Goal: Information Seeking & Learning: Learn about a topic

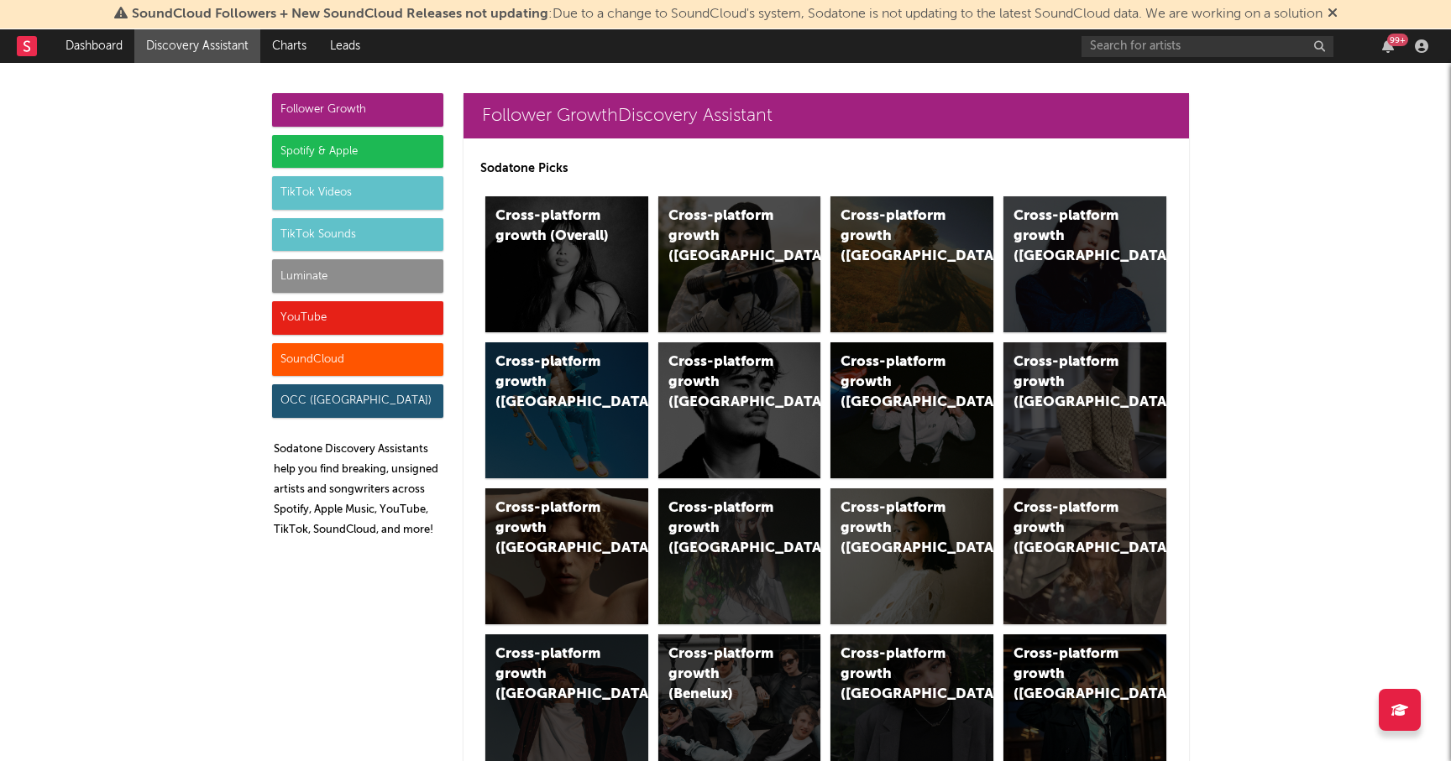
click at [389, 146] on div "Spotify & Apple" at bounding box center [357, 152] width 171 height 34
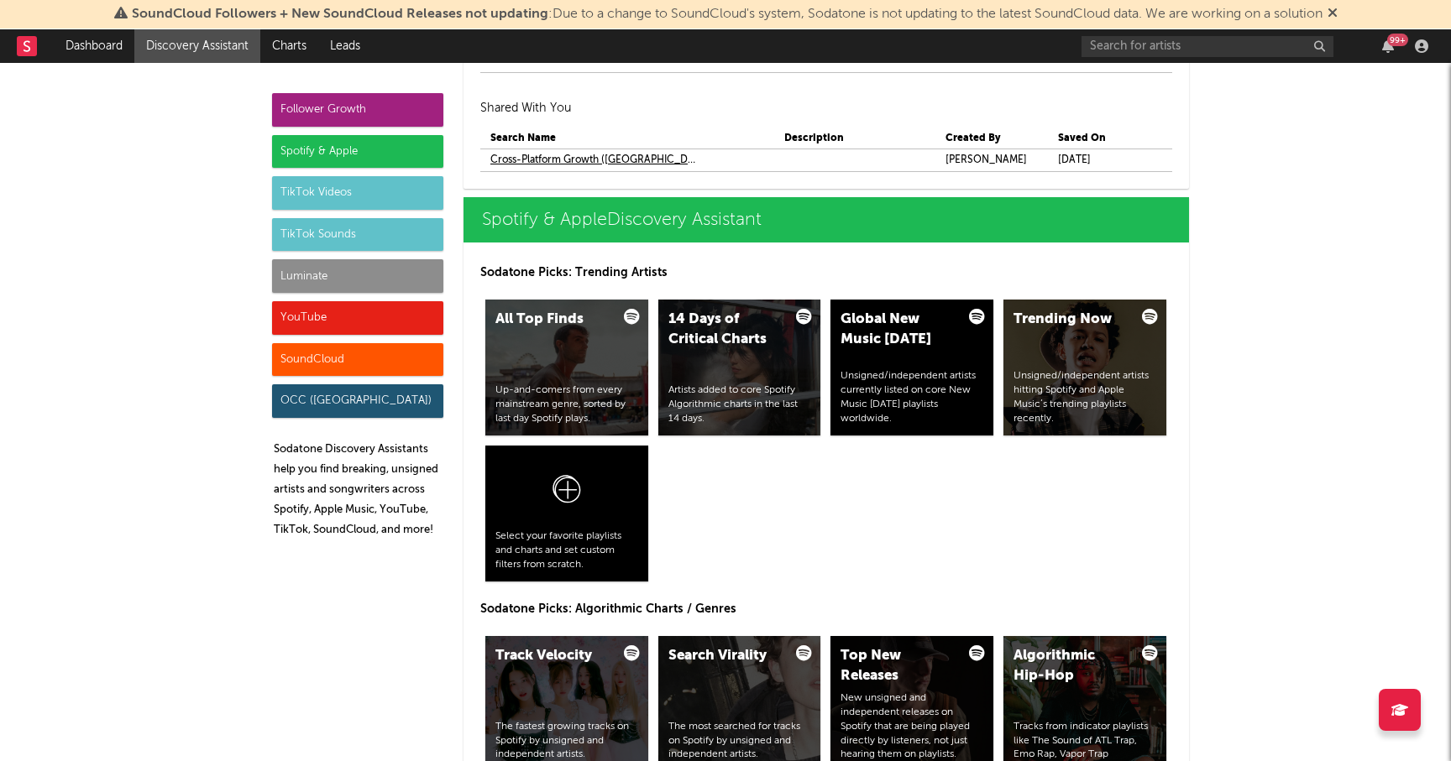
scroll to position [1818, 0]
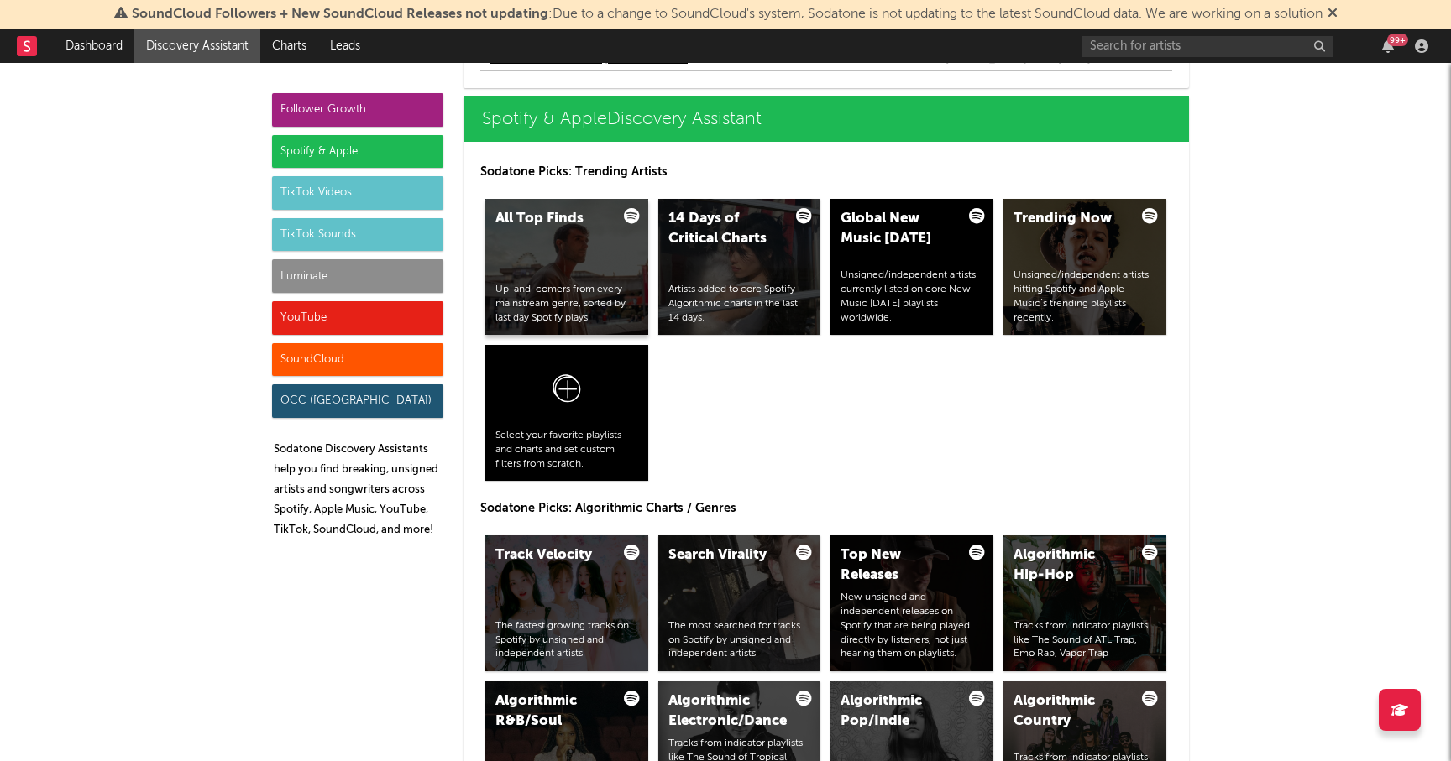
click at [574, 266] on div "All Top Finds Up-and-comers from every mainstream genre, sorted by last day Spo…" at bounding box center [566, 267] width 163 height 136
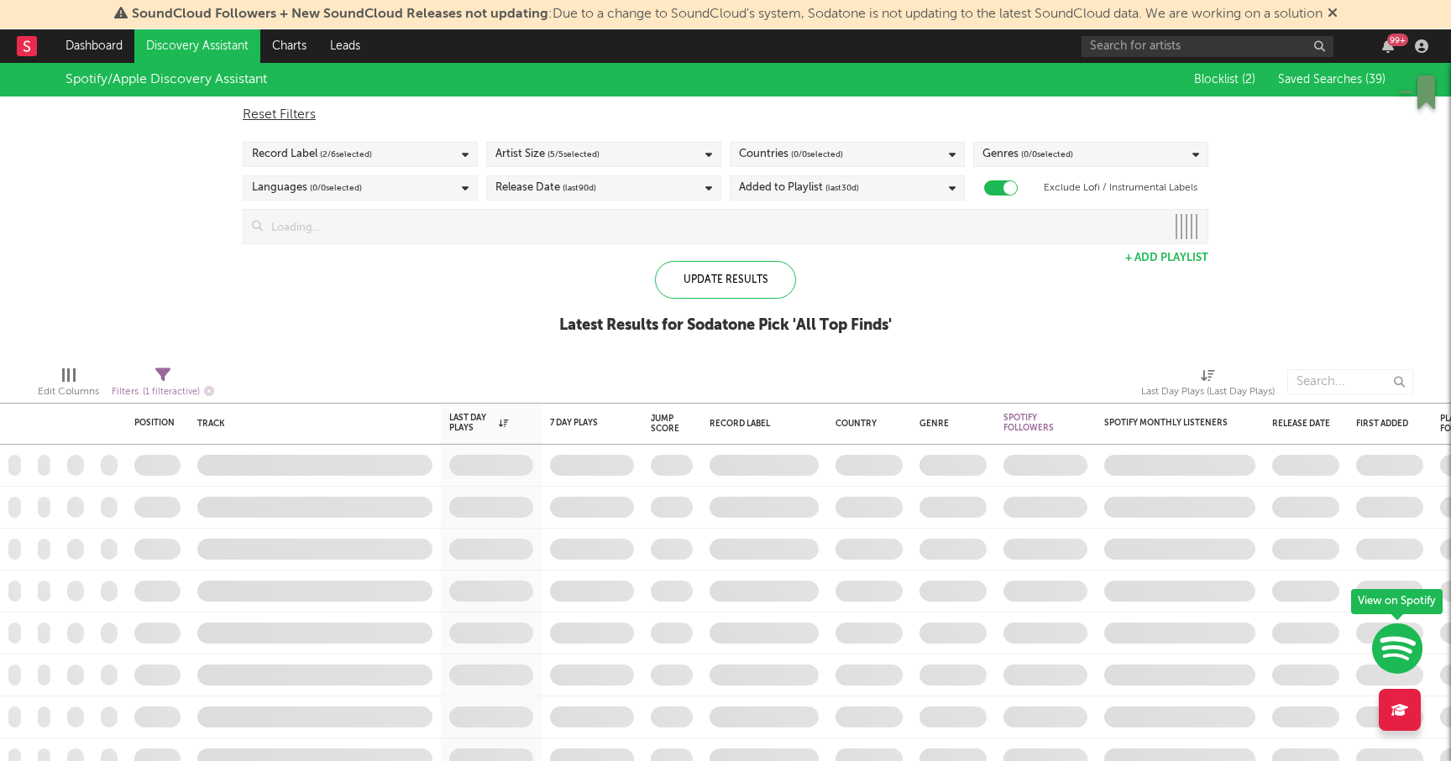
checkbox input "true"
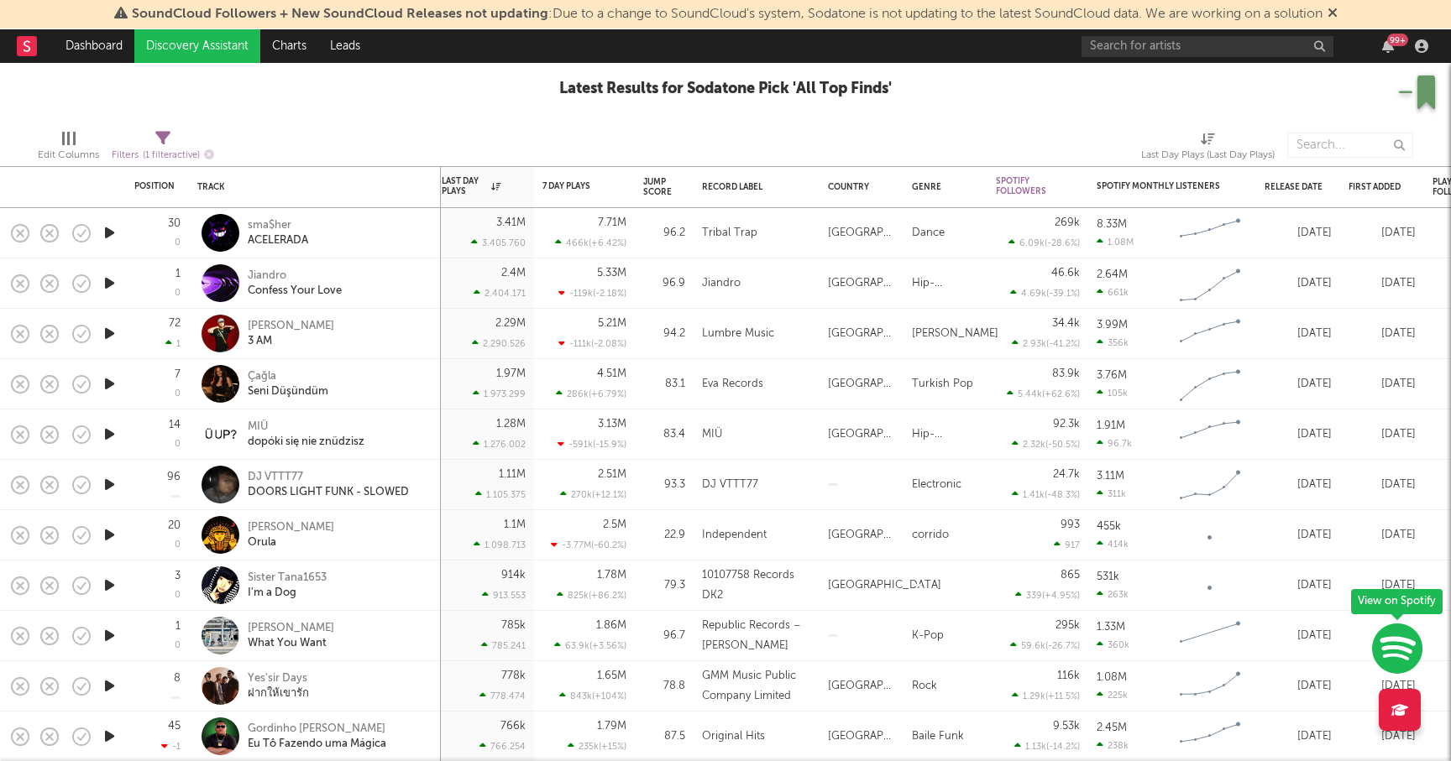
click at [107, 486] on icon "button" at bounding box center [110, 484] width 18 height 21
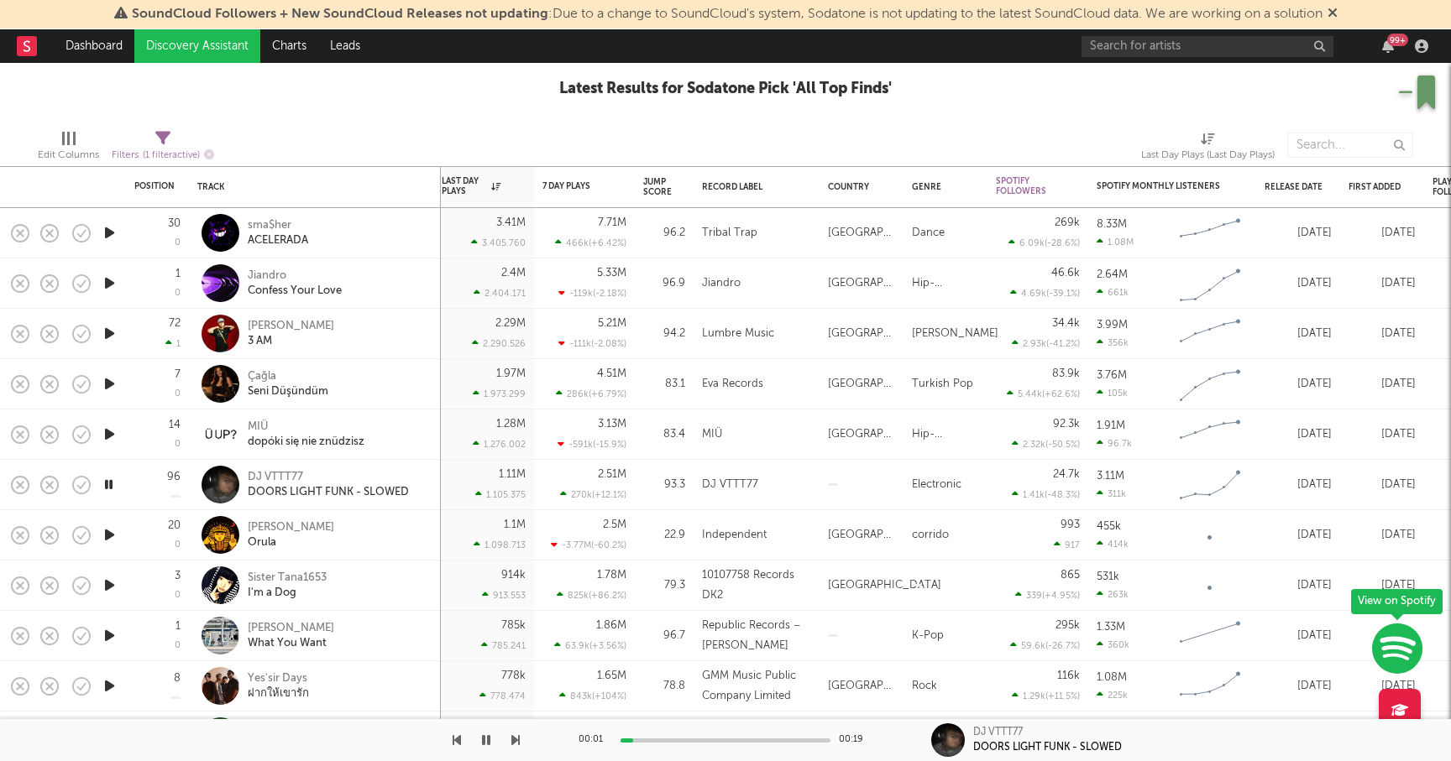
click at [109, 485] on icon "button" at bounding box center [109, 484] width 16 height 21
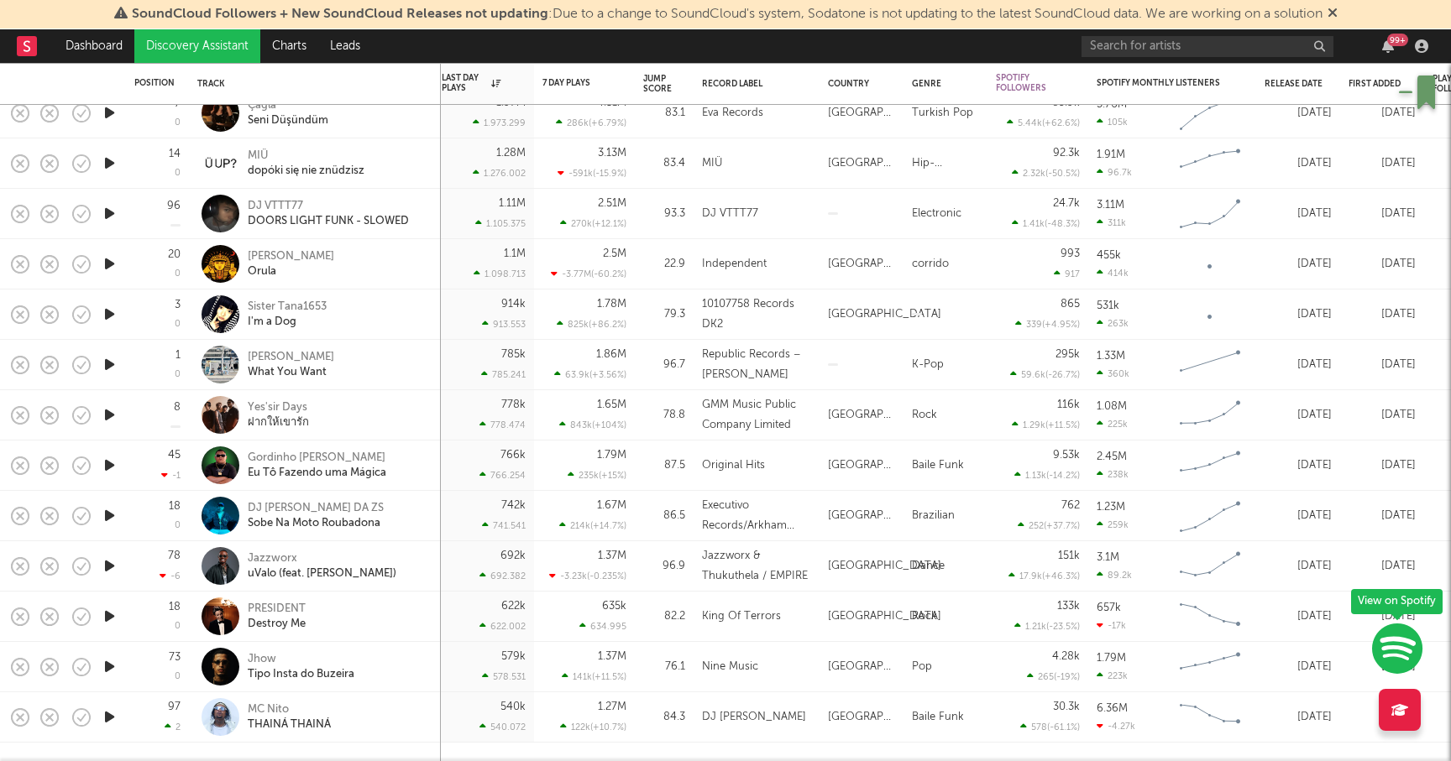
click at [108, 550] on div at bounding box center [109, 566] width 34 height 50
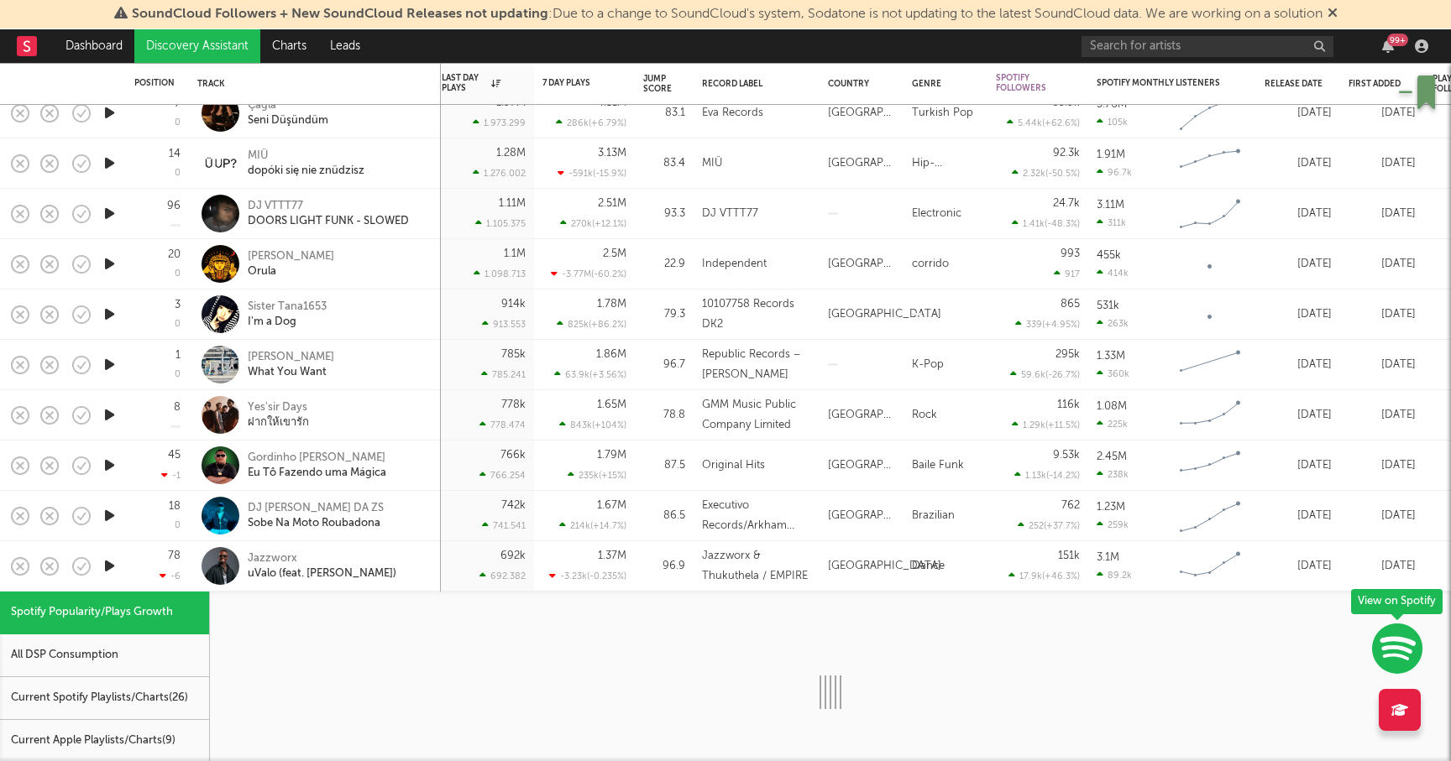
click at [105, 566] on icon "button" at bounding box center [110, 566] width 18 height 21
select select "1w"
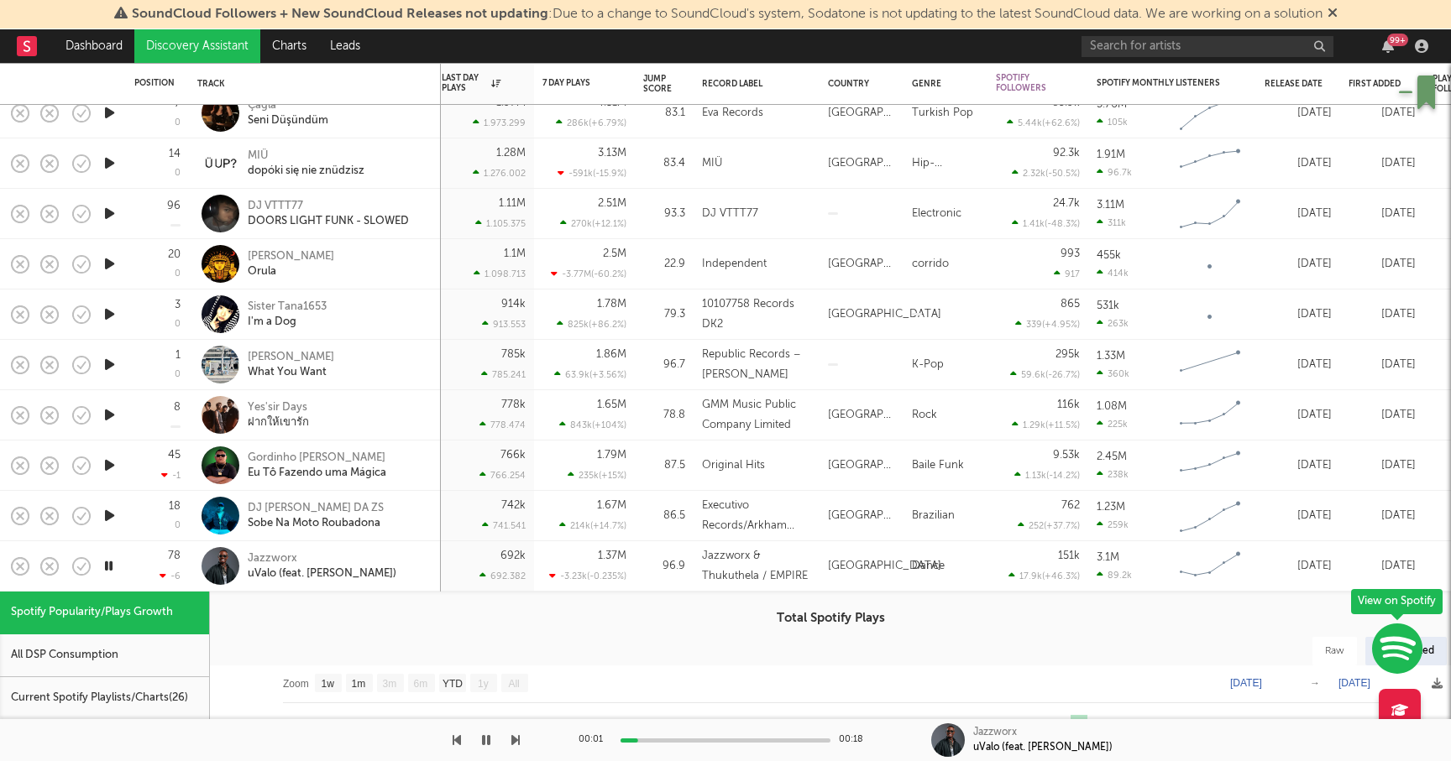
click at [135, 557] on div "78 -6" at bounding box center [157, 566] width 46 height 50
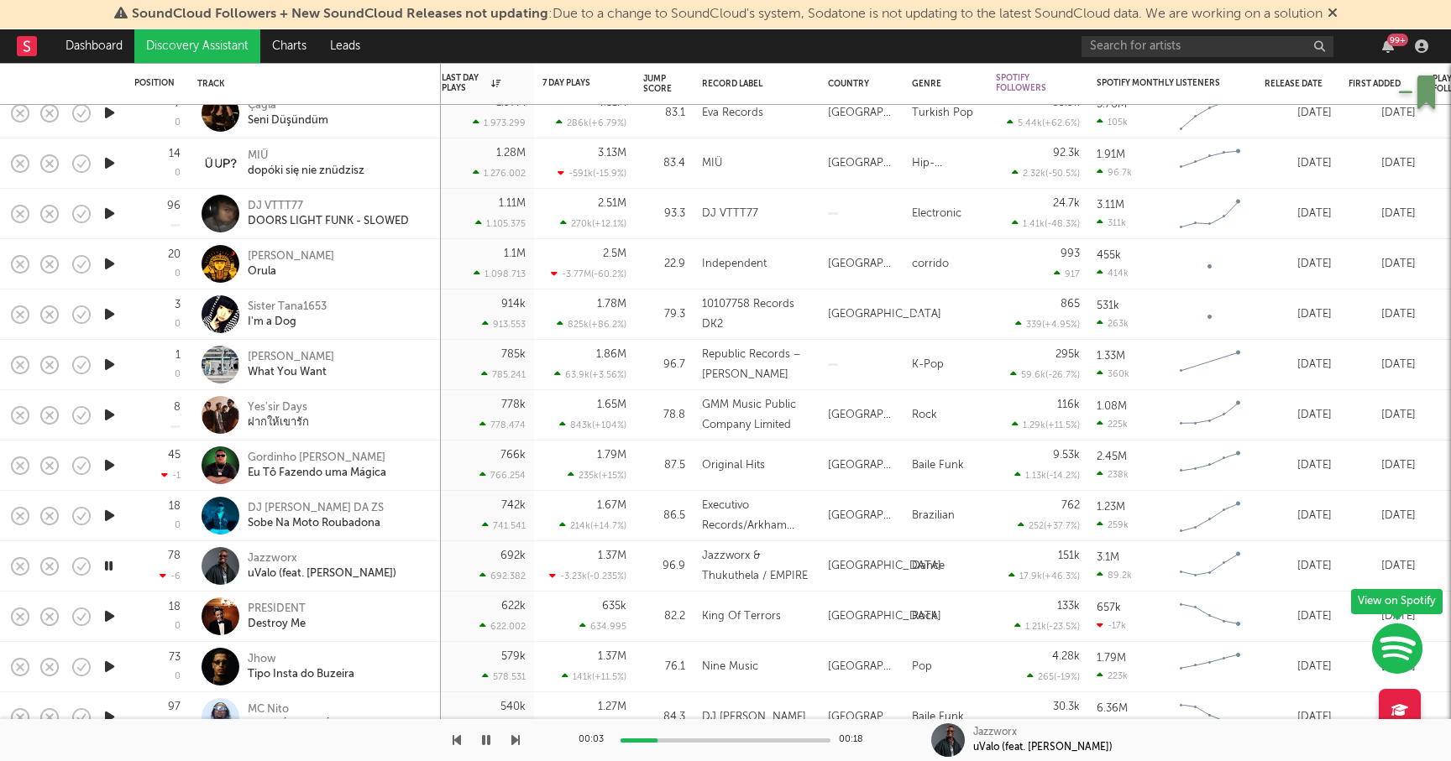
click at [106, 568] on icon "button" at bounding box center [109, 566] width 16 height 21
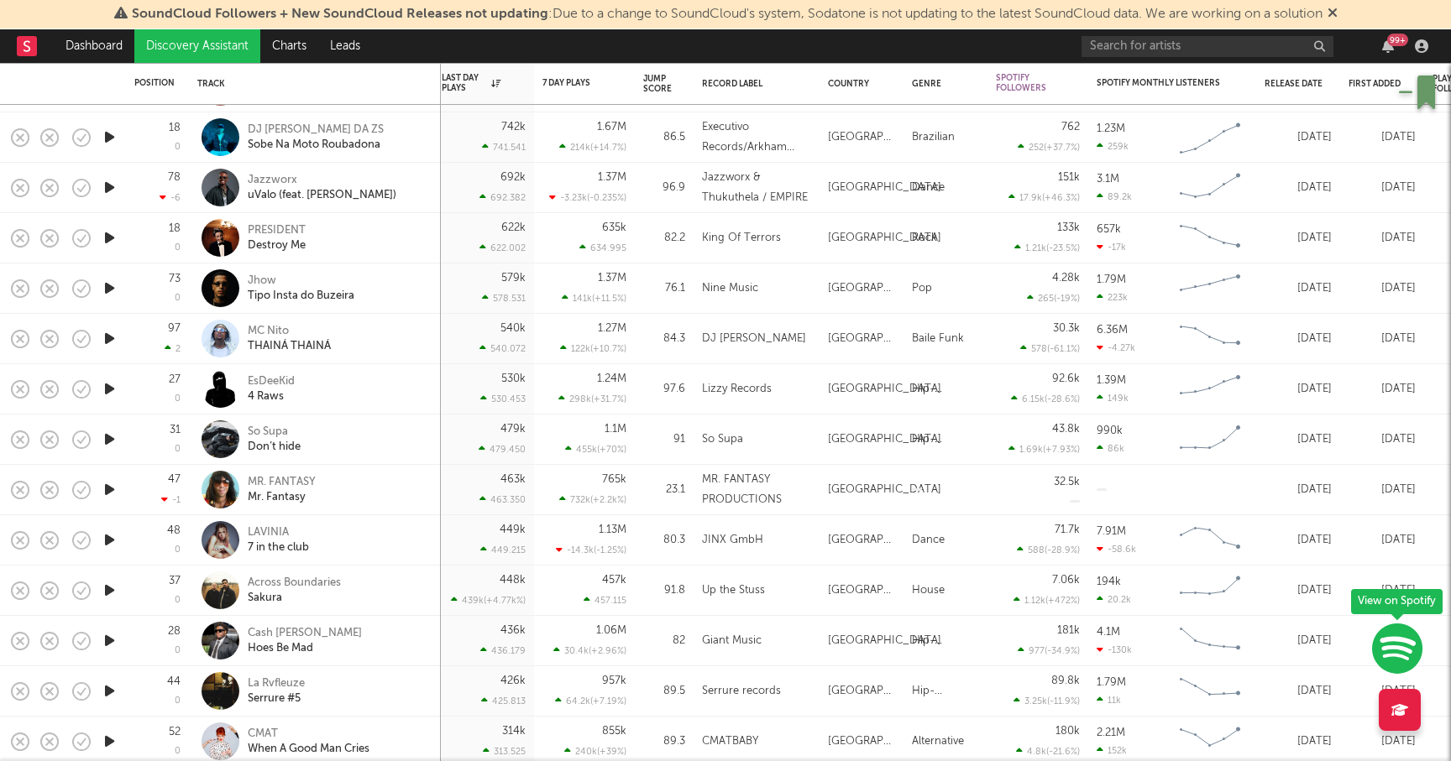
click at [113, 586] on icon "button" at bounding box center [110, 590] width 18 height 21
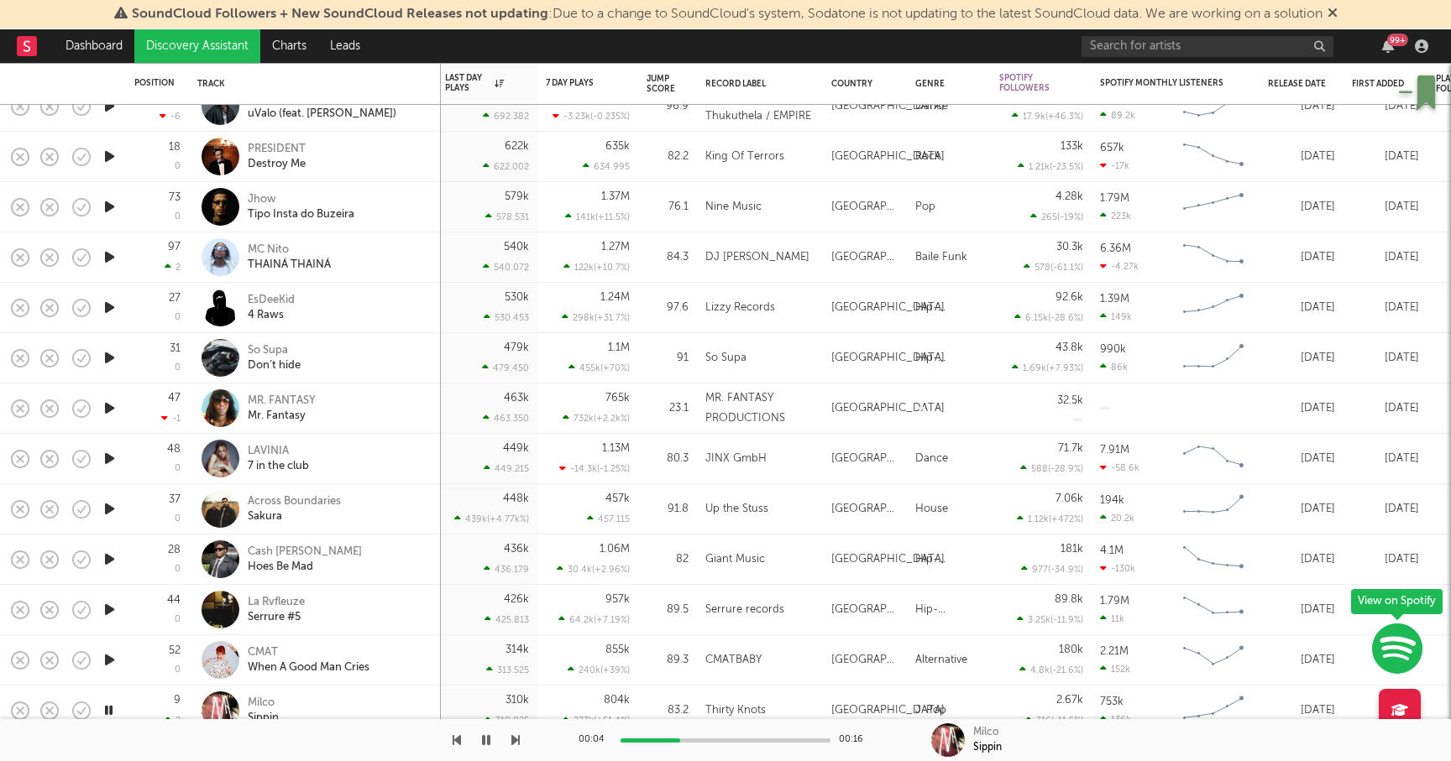
click at [107, 507] on icon "button" at bounding box center [110, 509] width 18 height 21
click at [300, 496] on div "Across Boundaries" at bounding box center [294, 501] width 93 height 15
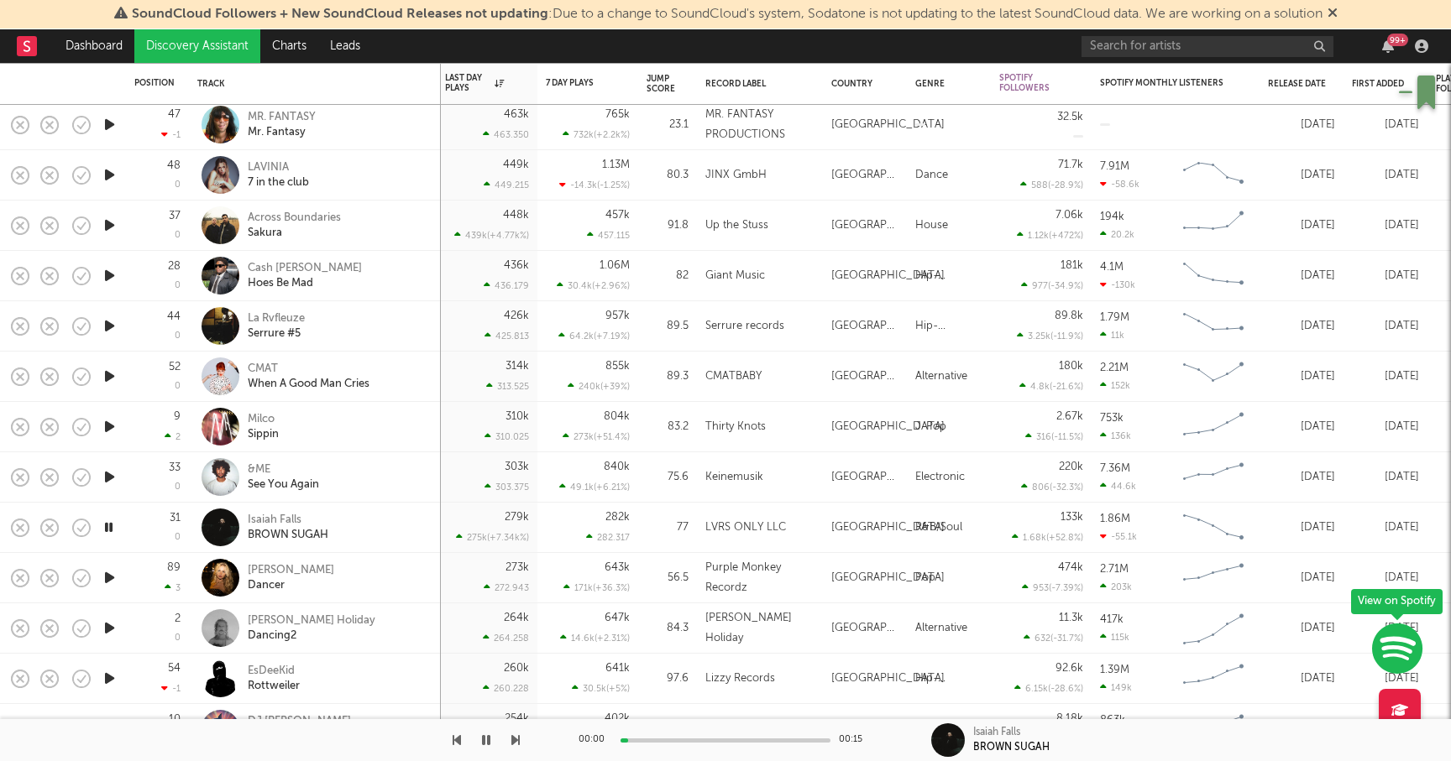
click at [111, 530] on icon "button" at bounding box center [109, 527] width 16 height 21
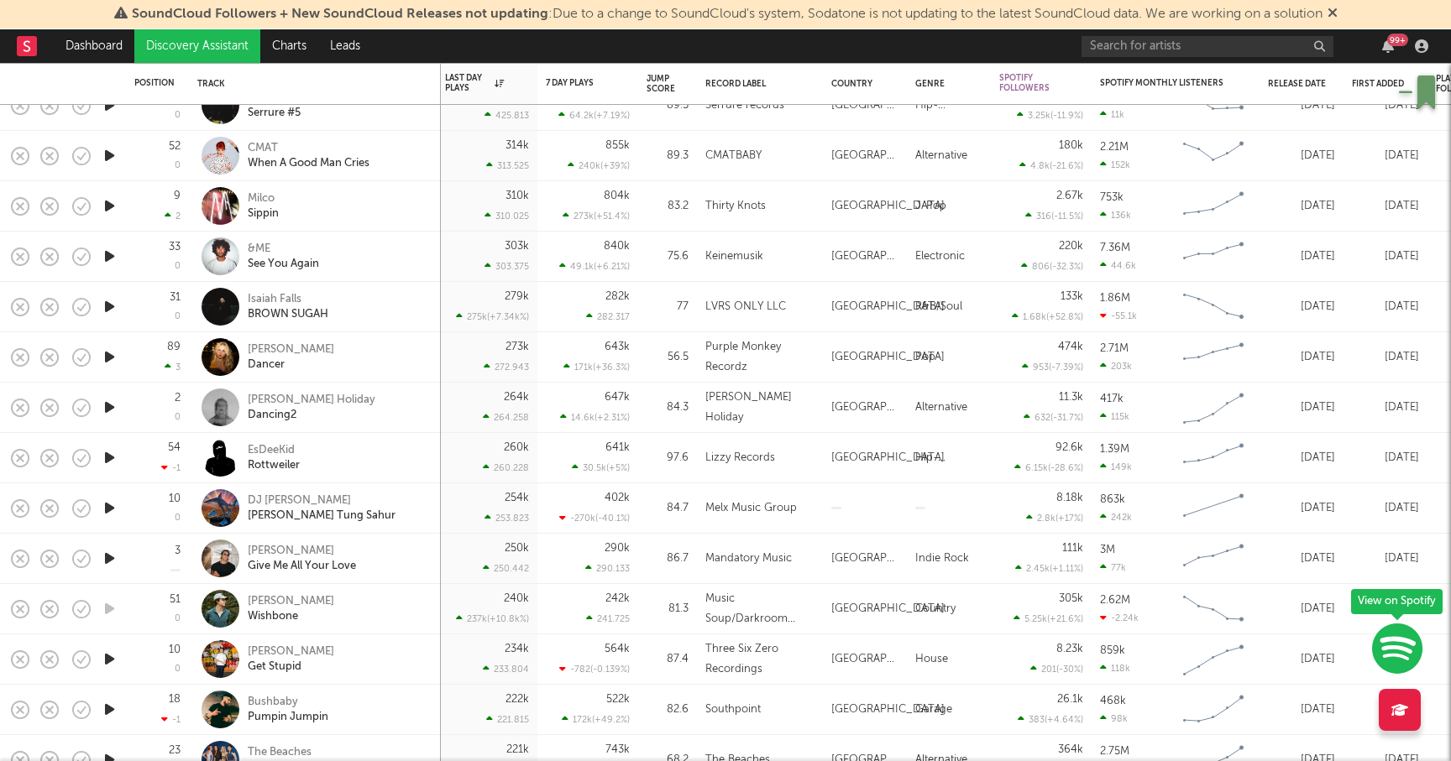
click at [111, 657] on icon "button" at bounding box center [110, 659] width 18 height 21
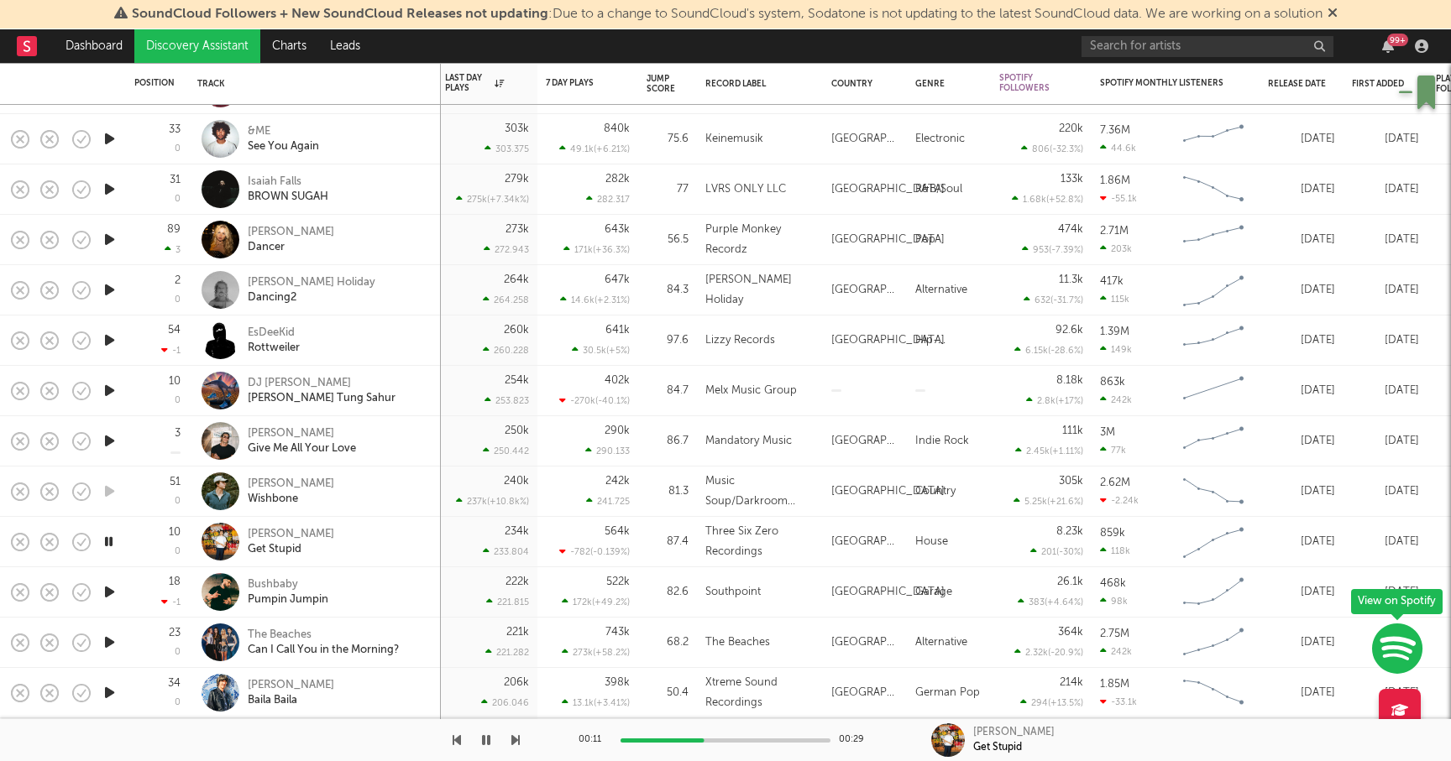
click at [111, 541] on icon "button" at bounding box center [109, 541] width 16 height 21
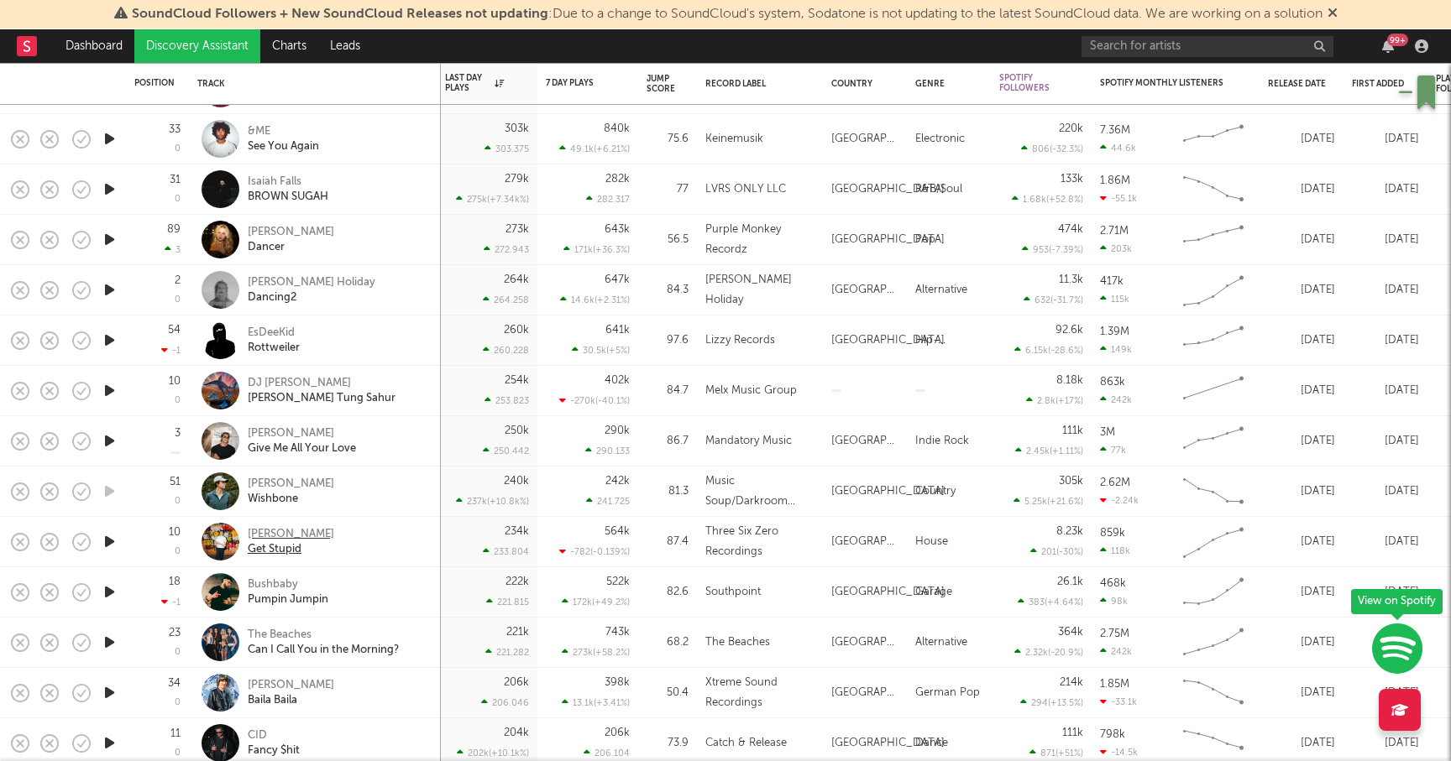
click at [287, 530] on div "[PERSON_NAME]" at bounding box center [291, 534] width 86 height 15
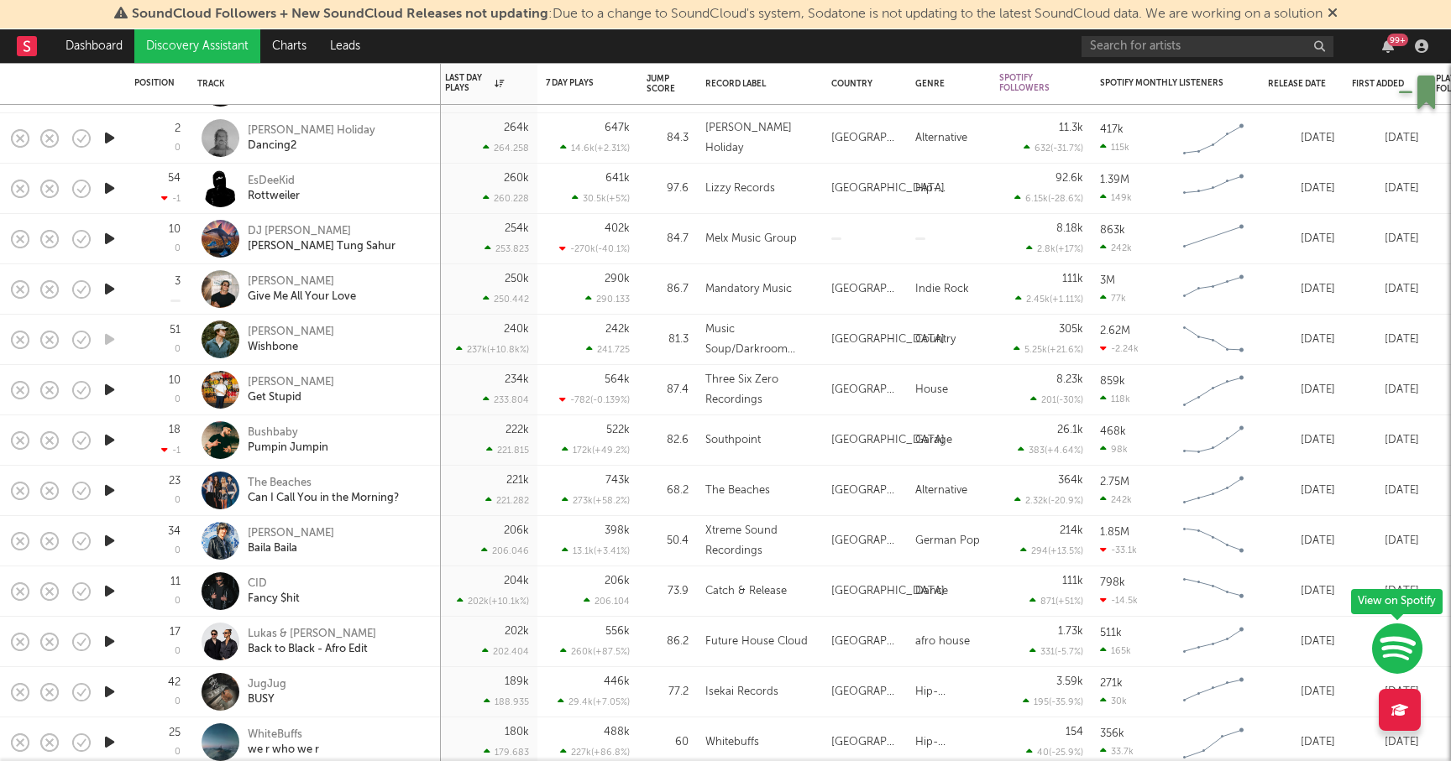
click at [107, 589] on icon "button" at bounding box center [110, 591] width 18 height 21
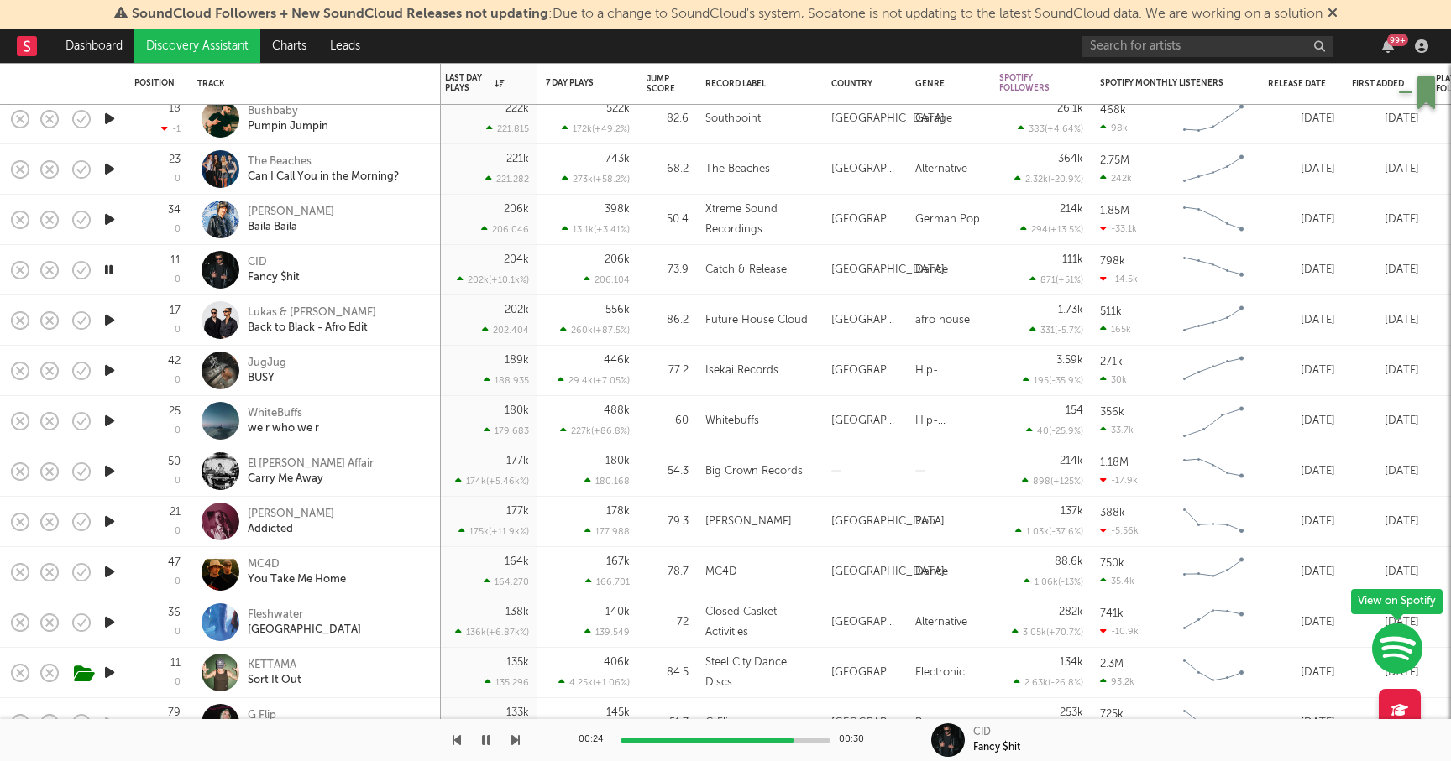
click at [111, 570] on icon "button" at bounding box center [110, 572] width 18 height 21
click at [646, 739] on div at bounding box center [725, 741] width 210 height 4
click at [668, 739] on div at bounding box center [725, 741] width 210 height 4
click at [698, 739] on div at bounding box center [725, 741] width 210 height 4
click at [266, 560] on div "MC4D" at bounding box center [297, 564] width 98 height 15
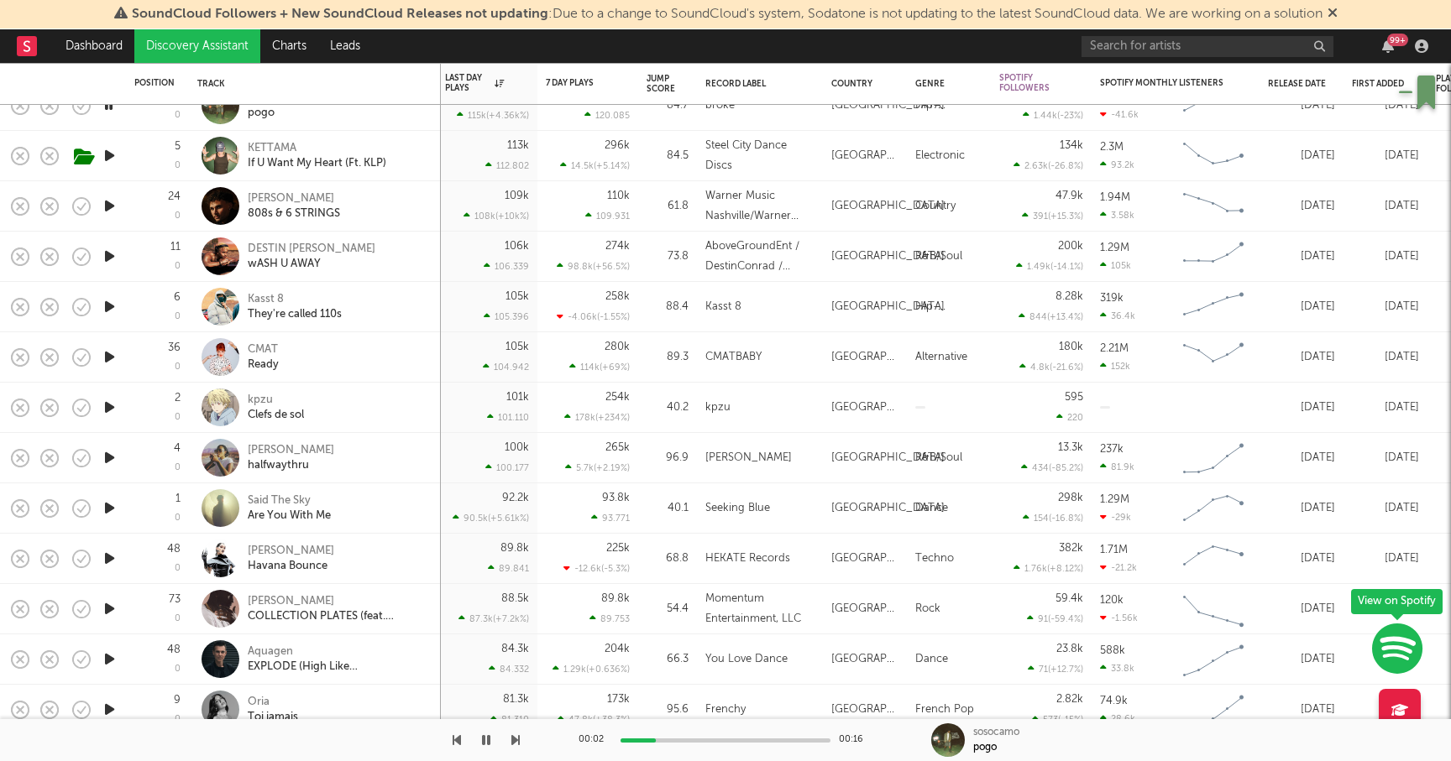
click at [108, 508] on icon "button" at bounding box center [110, 508] width 18 height 21
click at [108, 652] on icon "button" at bounding box center [110, 659] width 18 height 21
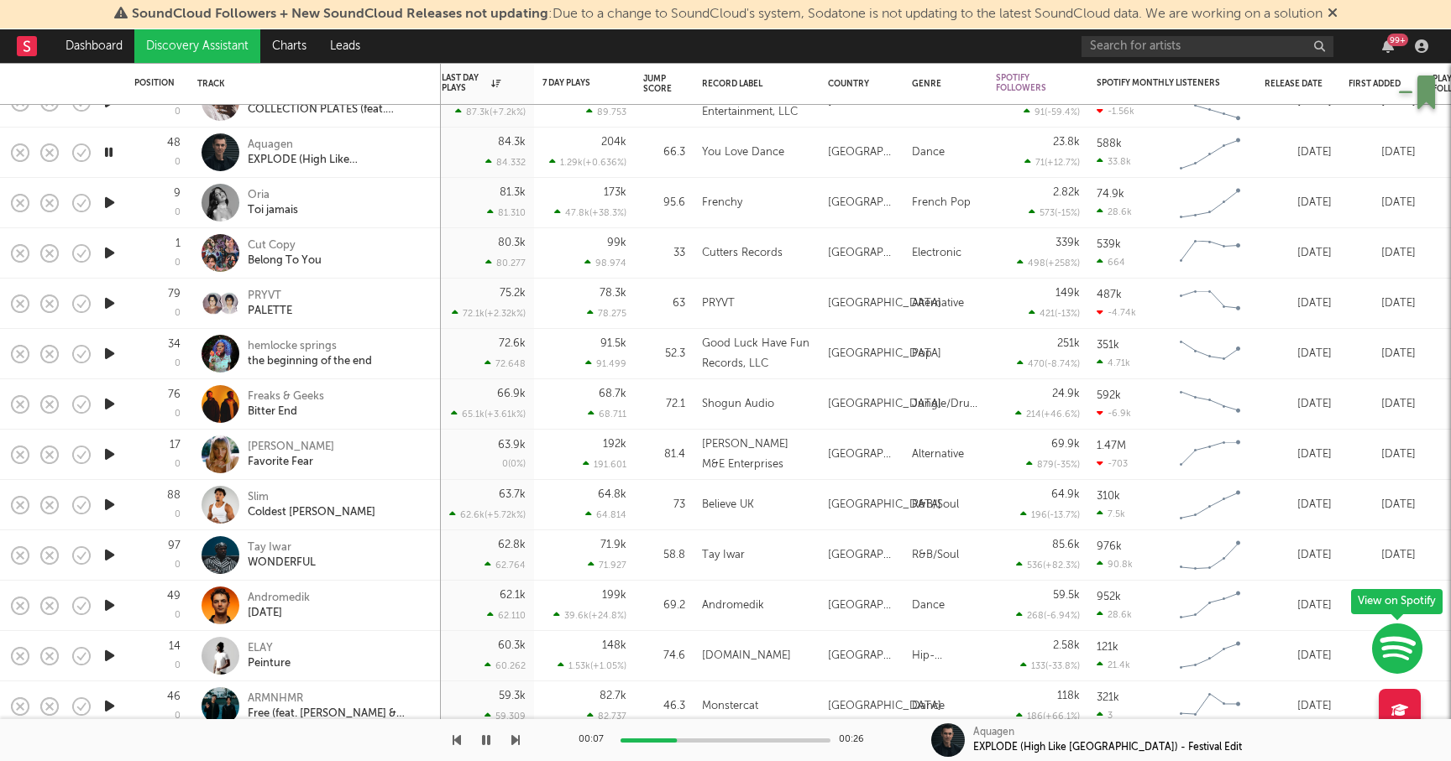
click at [105, 604] on icon "button" at bounding box center [110, 605] width 18 height 21
click at [110, 605] on icon "button" at bounding box center [109, 605] width 16 height 21
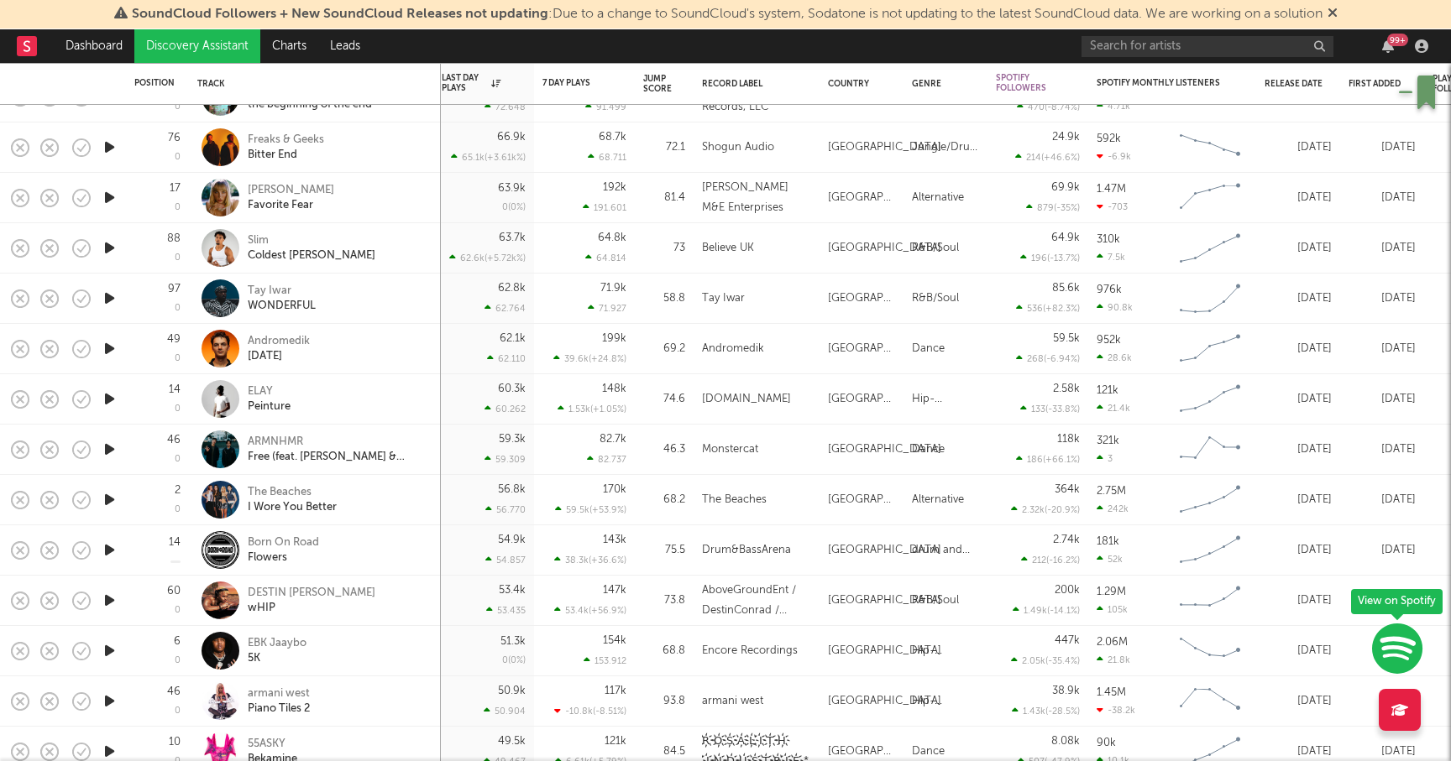
click at [104, 440] on icon "button" at bounding box center [110, 449] width 18 height 21
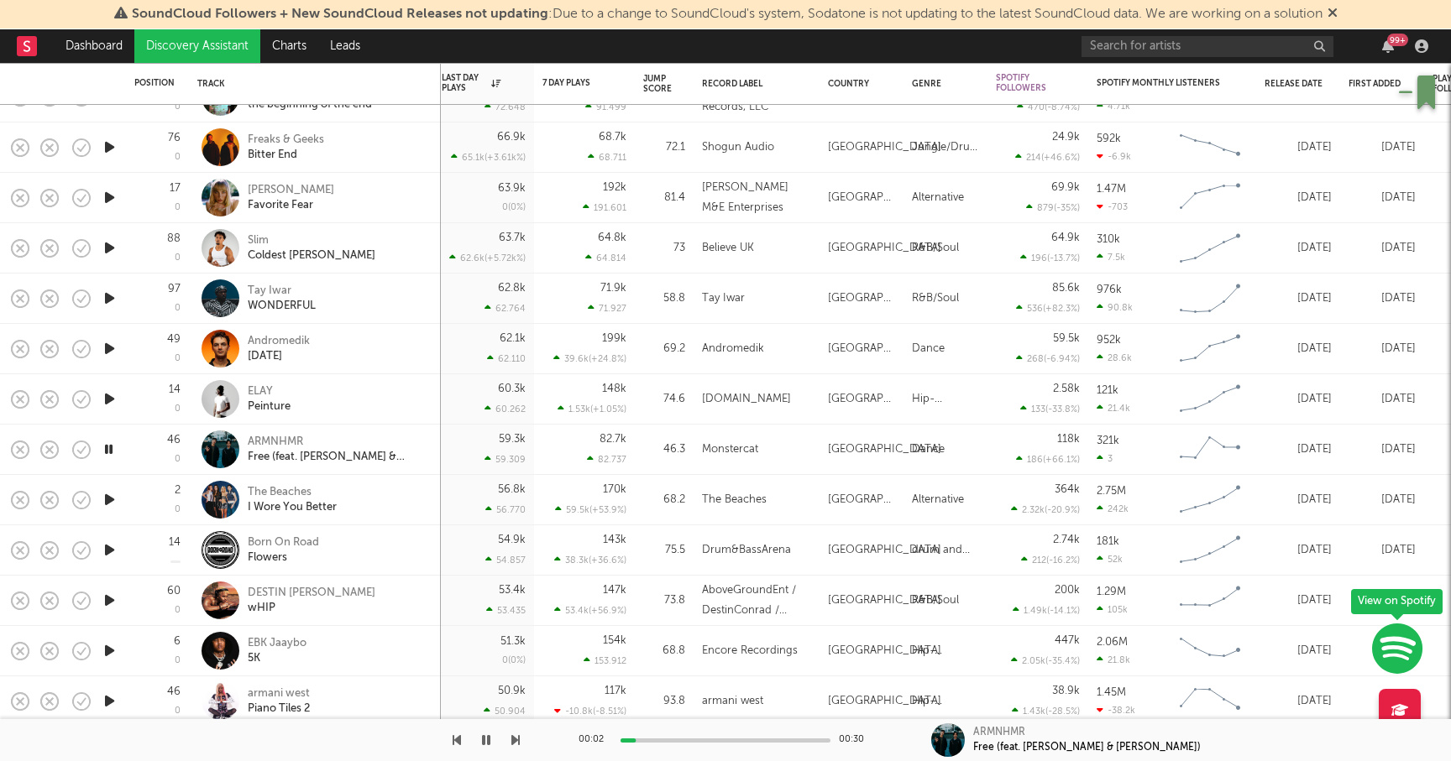
click at [108, 450] on icon "button" at bounding box center [109, 449] width 16 height 21
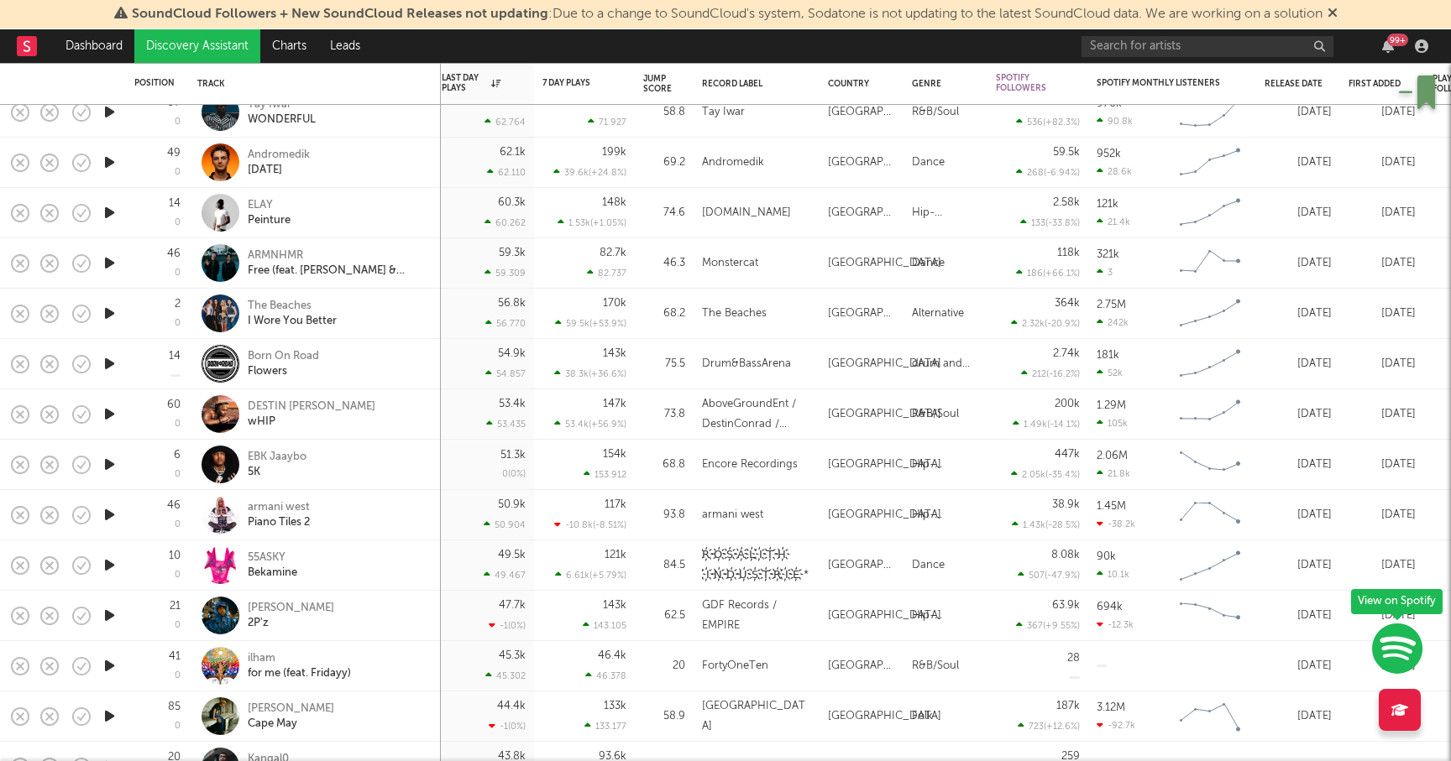
click at [113, 562] on icon "button" at bounding box center [110, 565] width 18 height 21
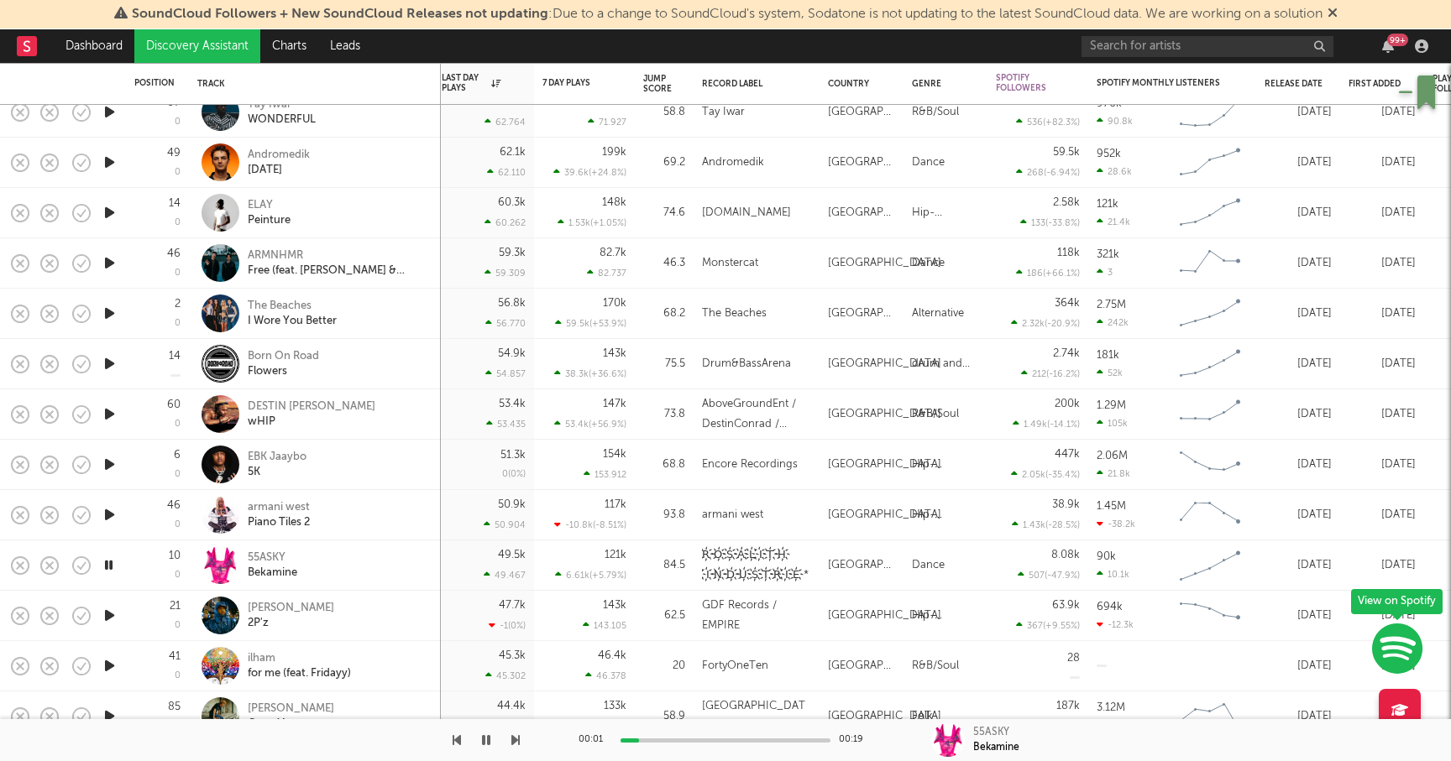
click at [113, 562] on icon "button" at bounding box center [109, 565] width 16 height 21
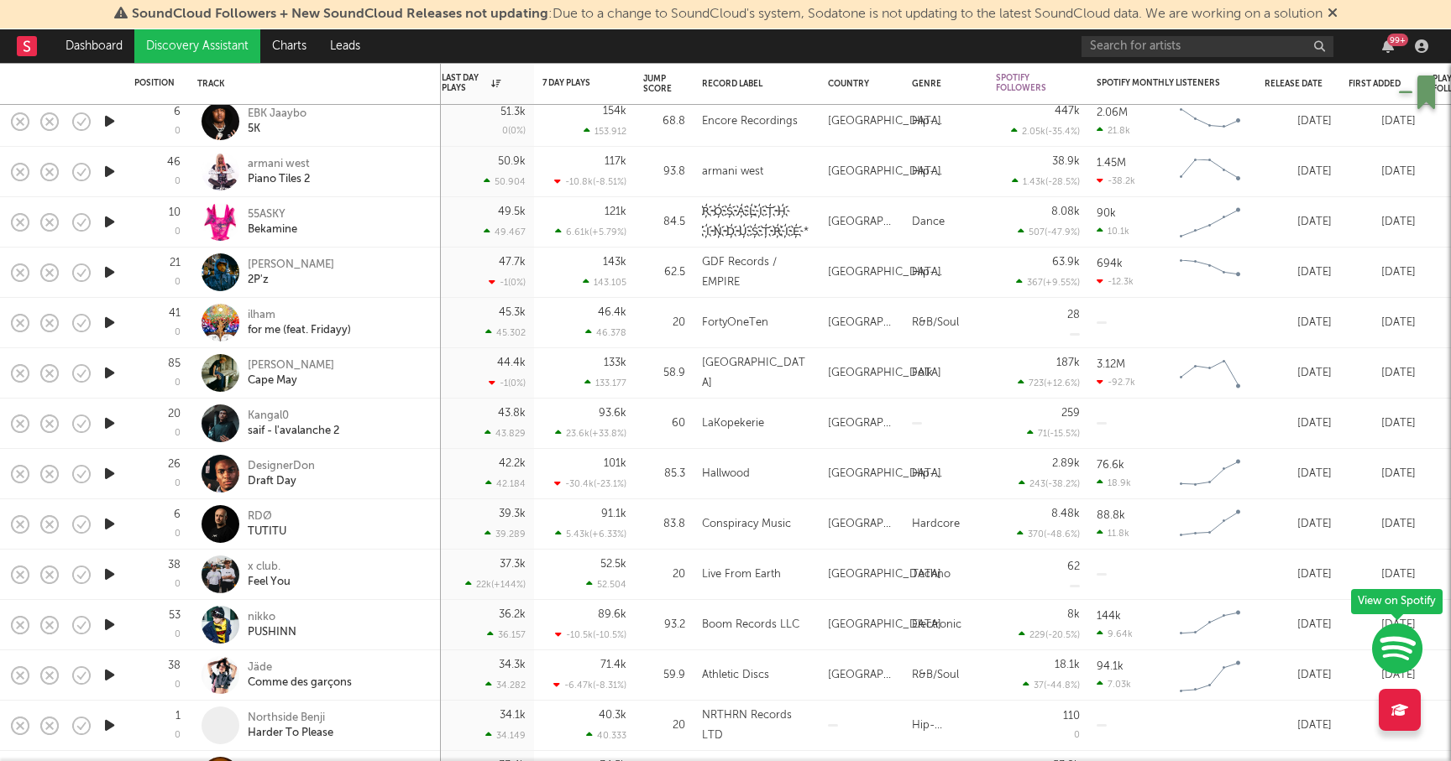
click at [108, 568] on icon "button" at bounding box center [110, 574] width 18 height 21
click at [655, 743] on div "00:02 00:30" at bounding box center [725, 740] width 294 height 42
click at [655, 742] on div "00:03 00:30" at bounding box center [725, 740] width 294 height 42
click at [662, 740] on div at bounding box center [725, 741] width 210 height 4
click at [691, 740] on div at bounding box center [725, 741] width 210 height 4
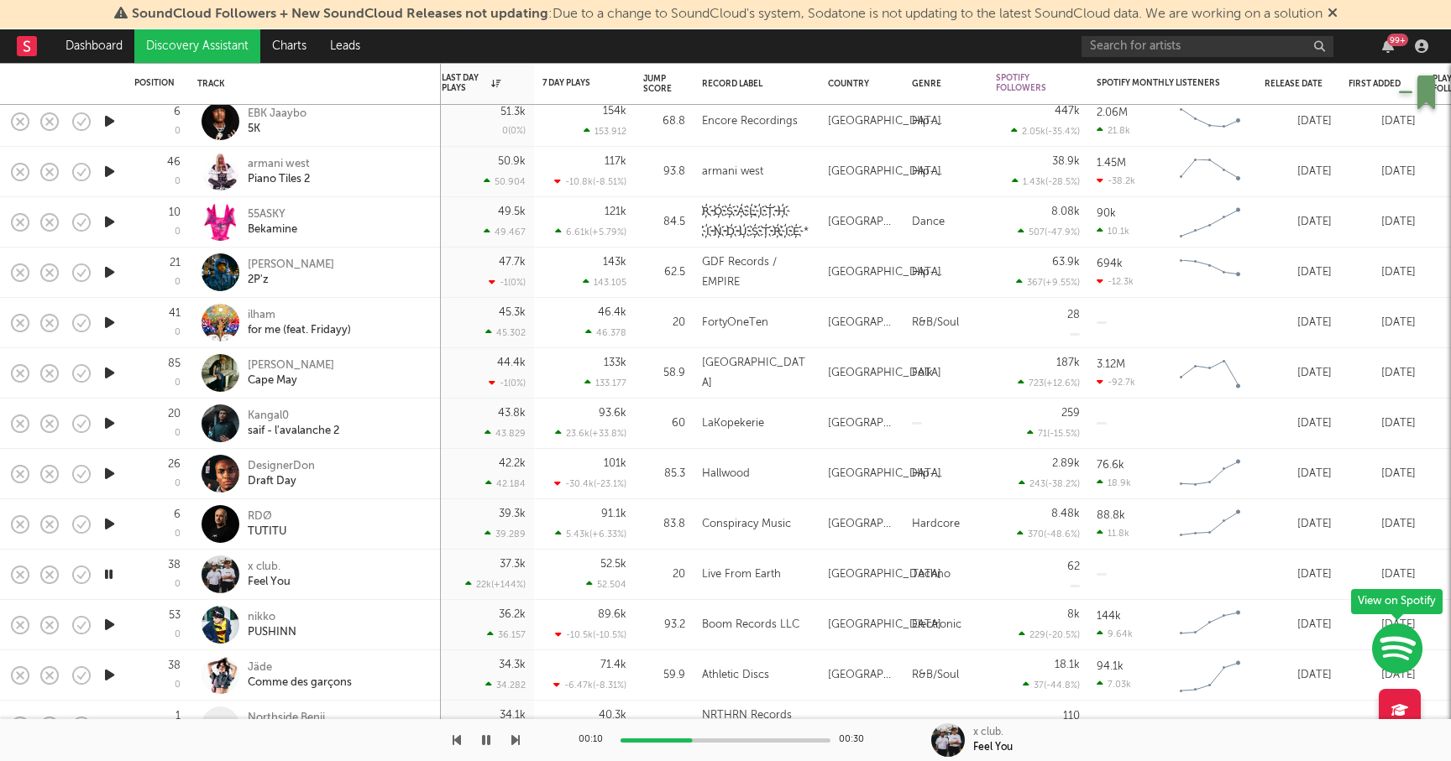
click at [719, 740] on div at bounding box center [725, 741] width 210 height 4
click at [742, 739] on div at bounding box center [725, 741] width 210 height 4
click at [785, 736] on div "00:17 00:30" at bounding box center [725, 740] width 294 height 42
click at [257, 566] on div "x club." at bounding box center [269, 567] width 43 height 15
click at [267, 615] on div "nikko" at bounding box center [272, 617] width 49 height 15
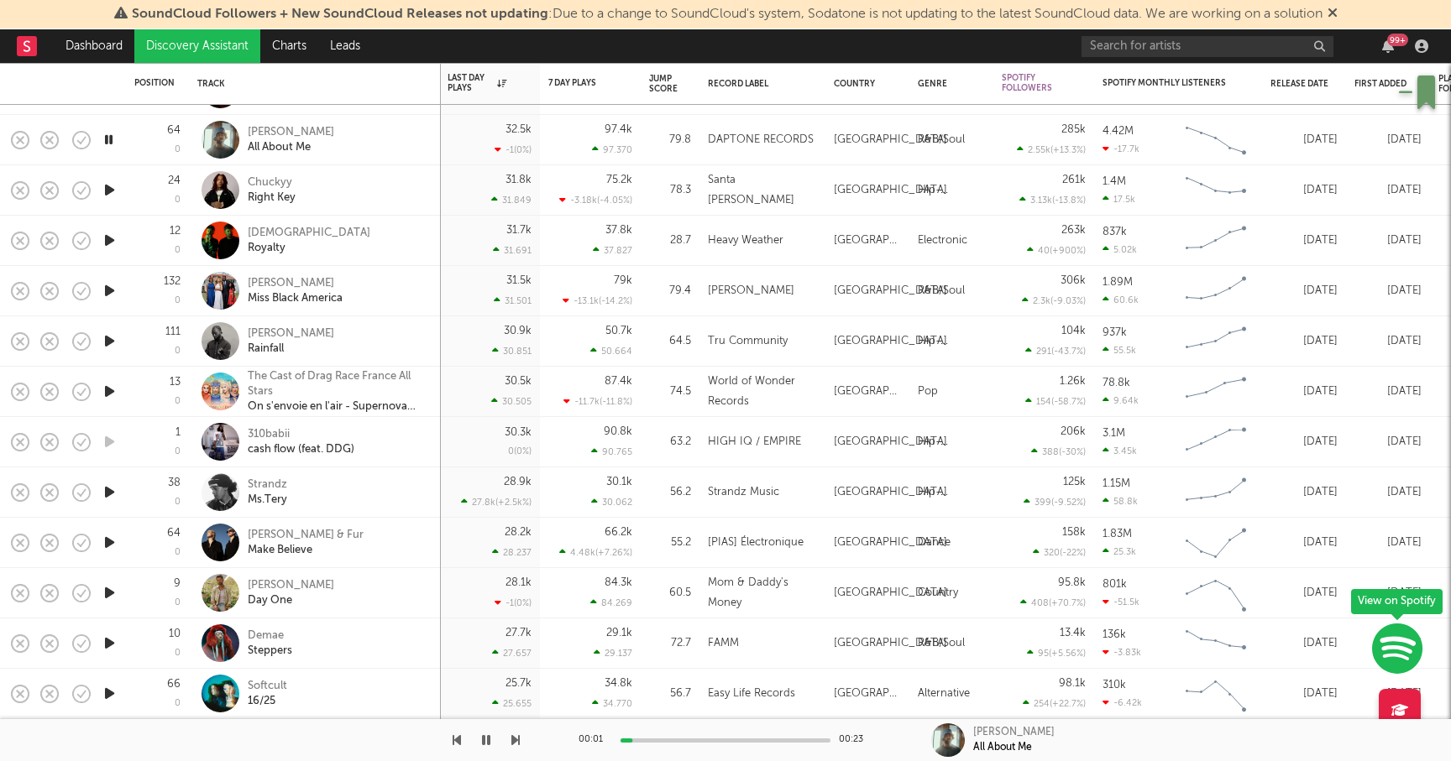
click at [107, 142] on icon "button" at bounding box center [109, 139] width 16 height 21
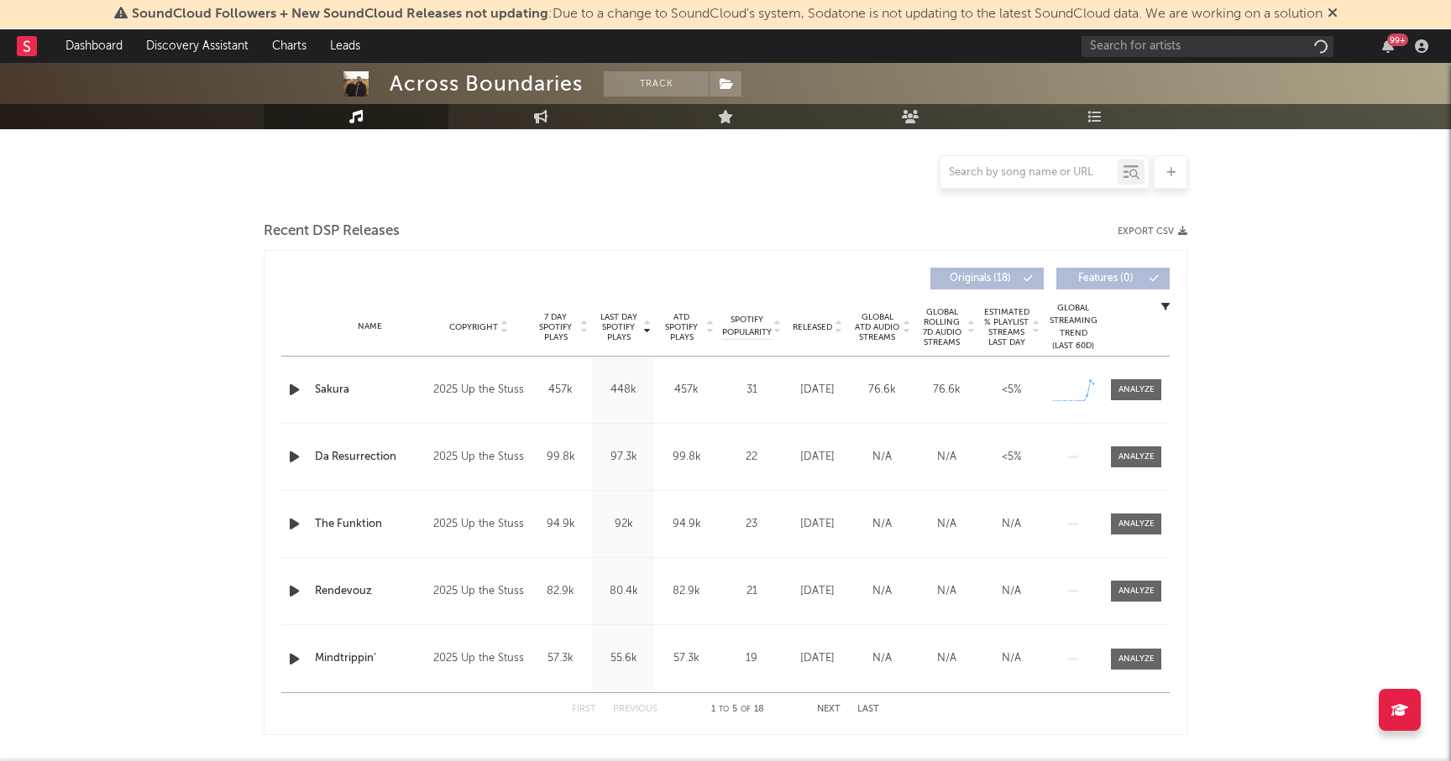
select select "6m"
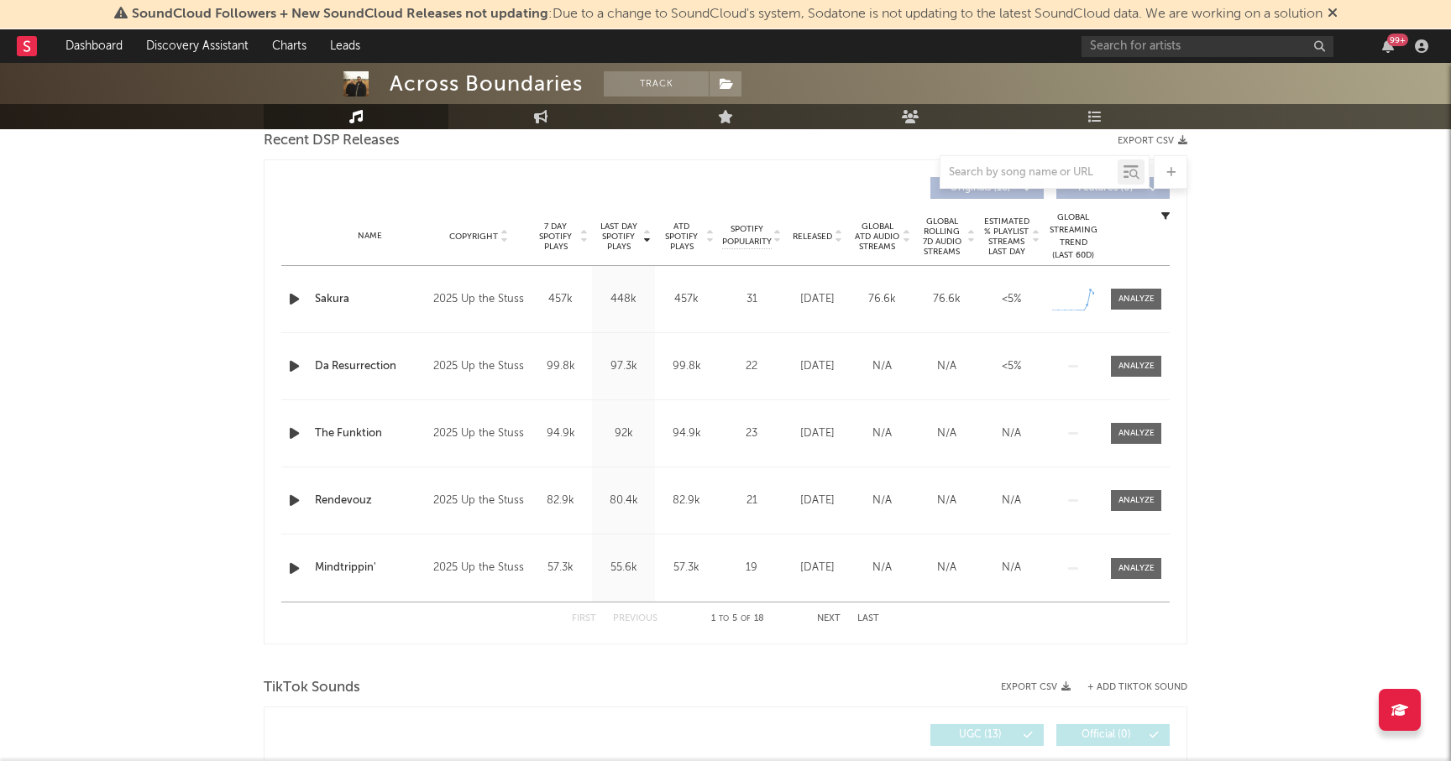
scroll to position [604, 0]
click at [1140, 301] on div at bounding box center [1136, 297] width 36 height 13
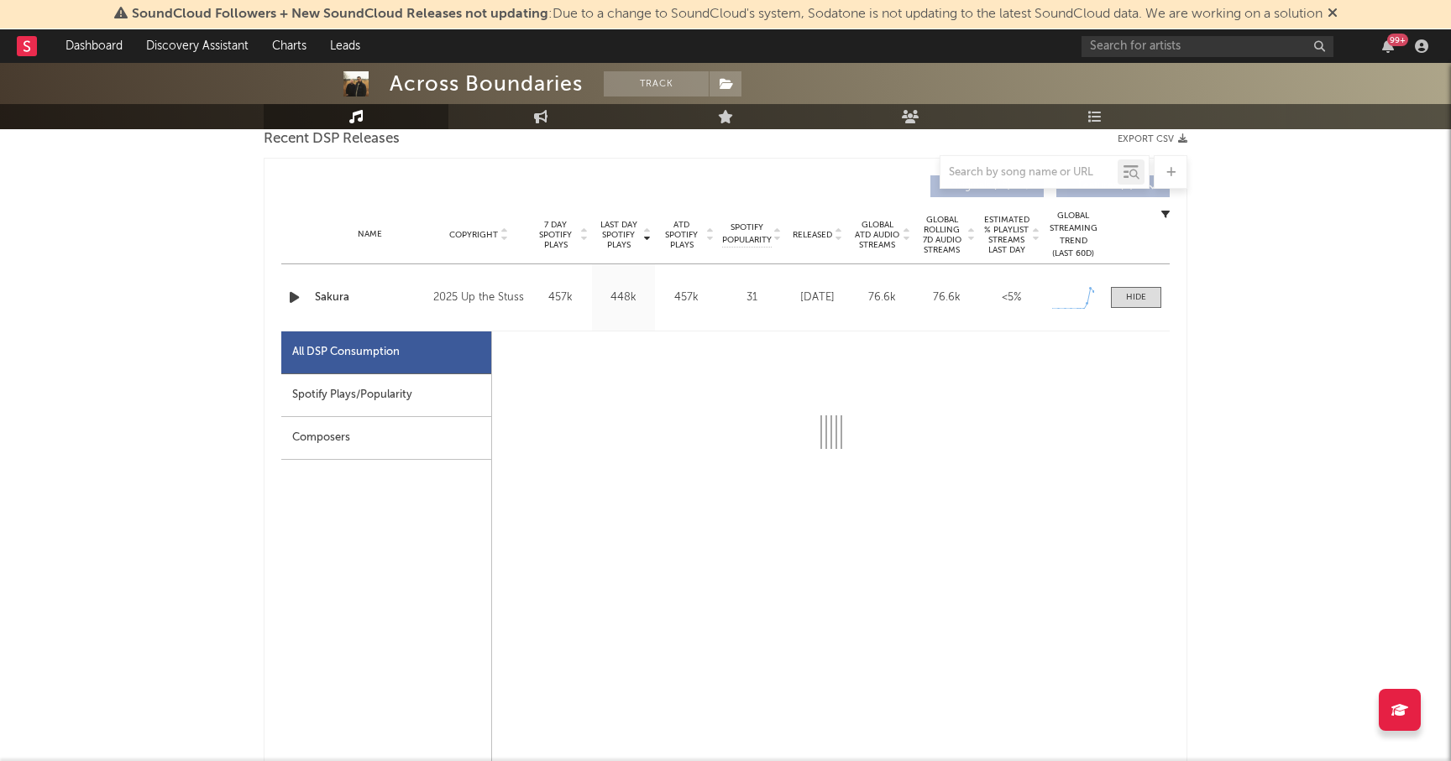
select select "1w"
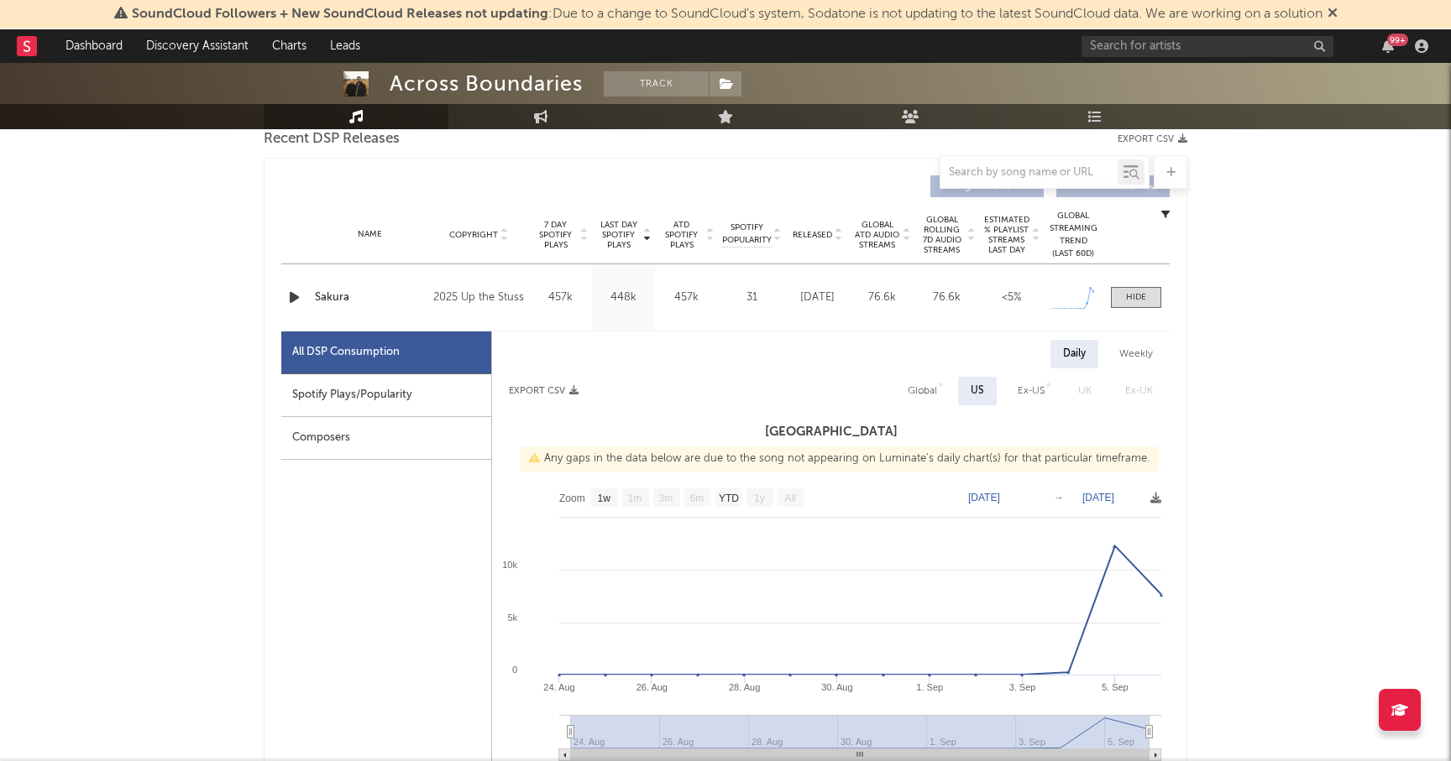
click at [346, 385] on div "Spotify Plays/Popularity" at bounding box center [386, 395] width 210 height 43
select select "1w"
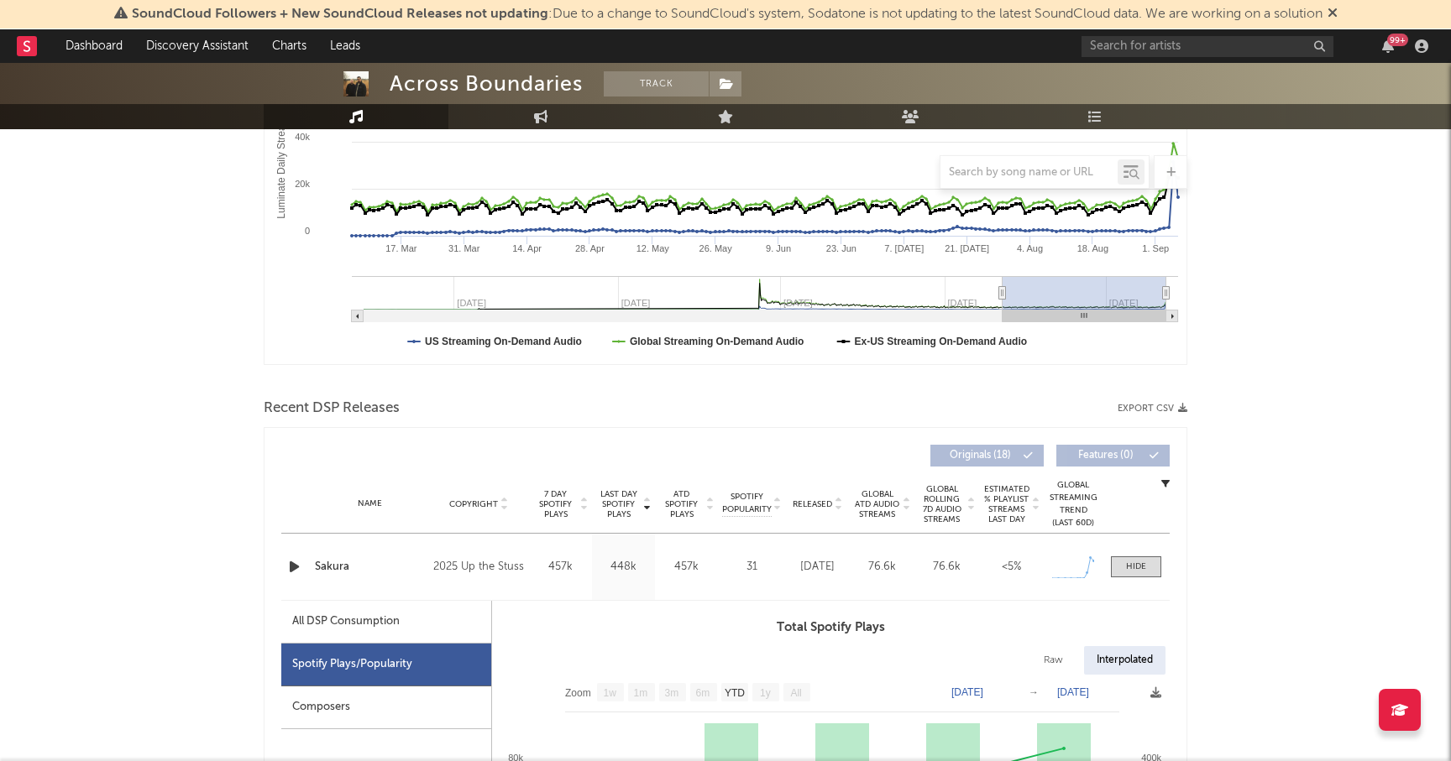
scroll to position [0, 0]
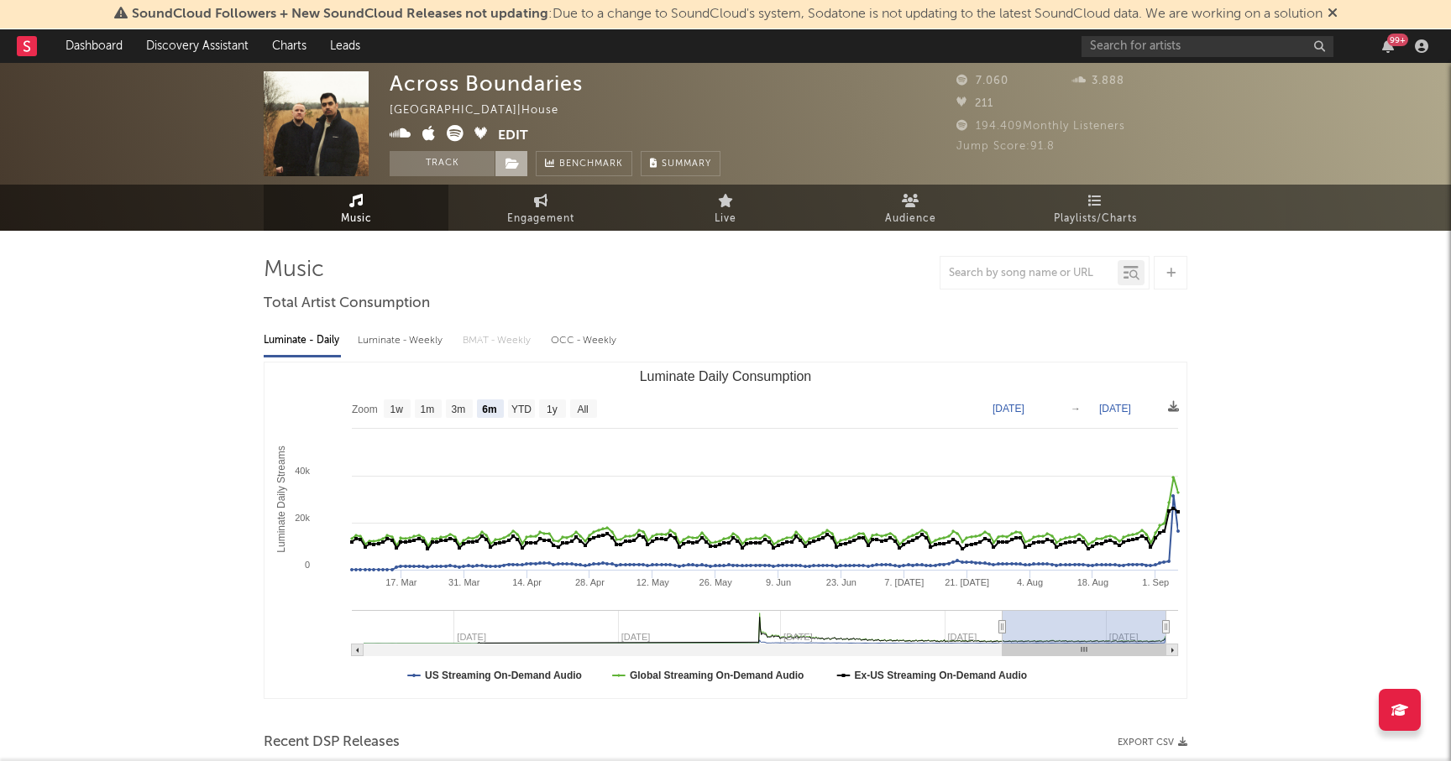
click at [510, 160] on icon at bounding box center [512, 164] width 14 height 12
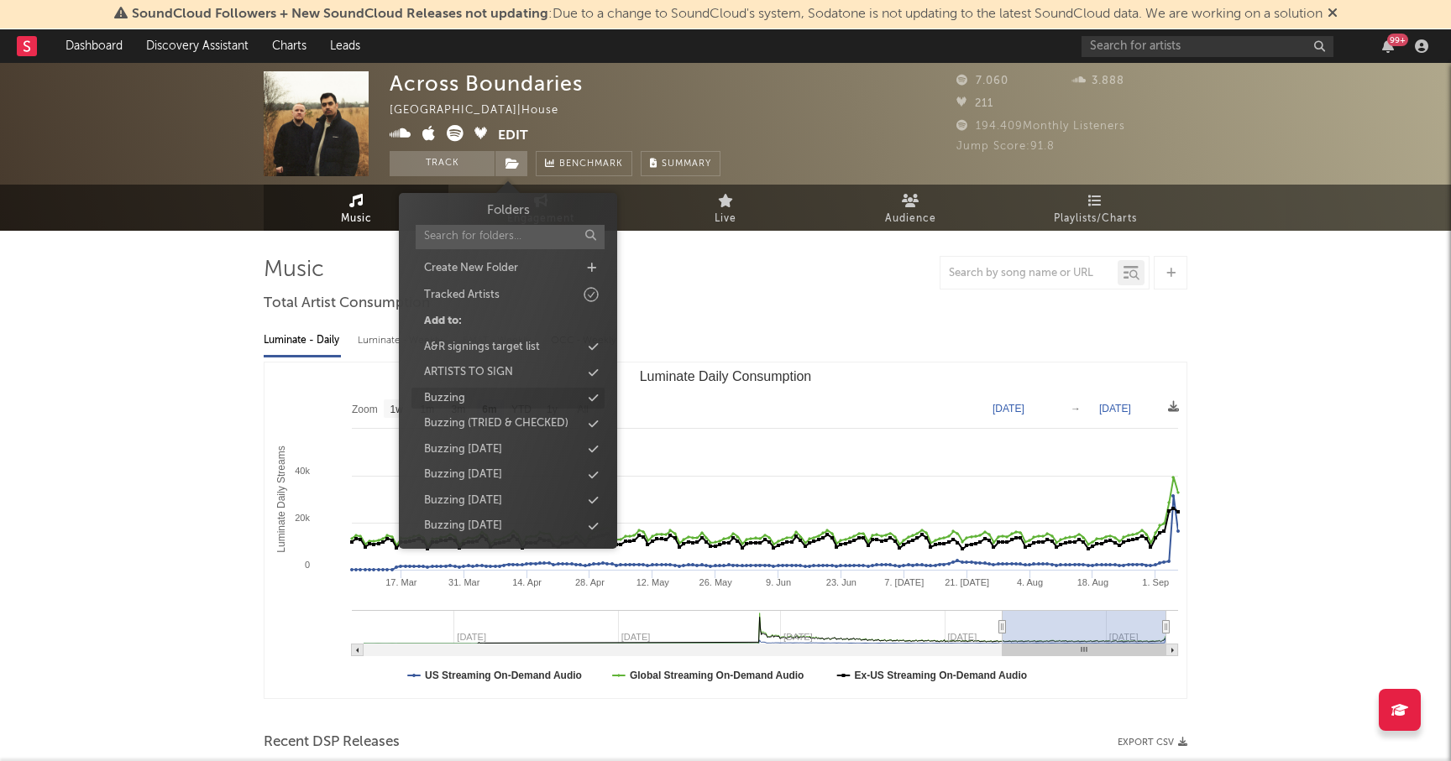
click at [457, 396] on div "Buzzing" at bounding box center [444, 398] width 41 height 17
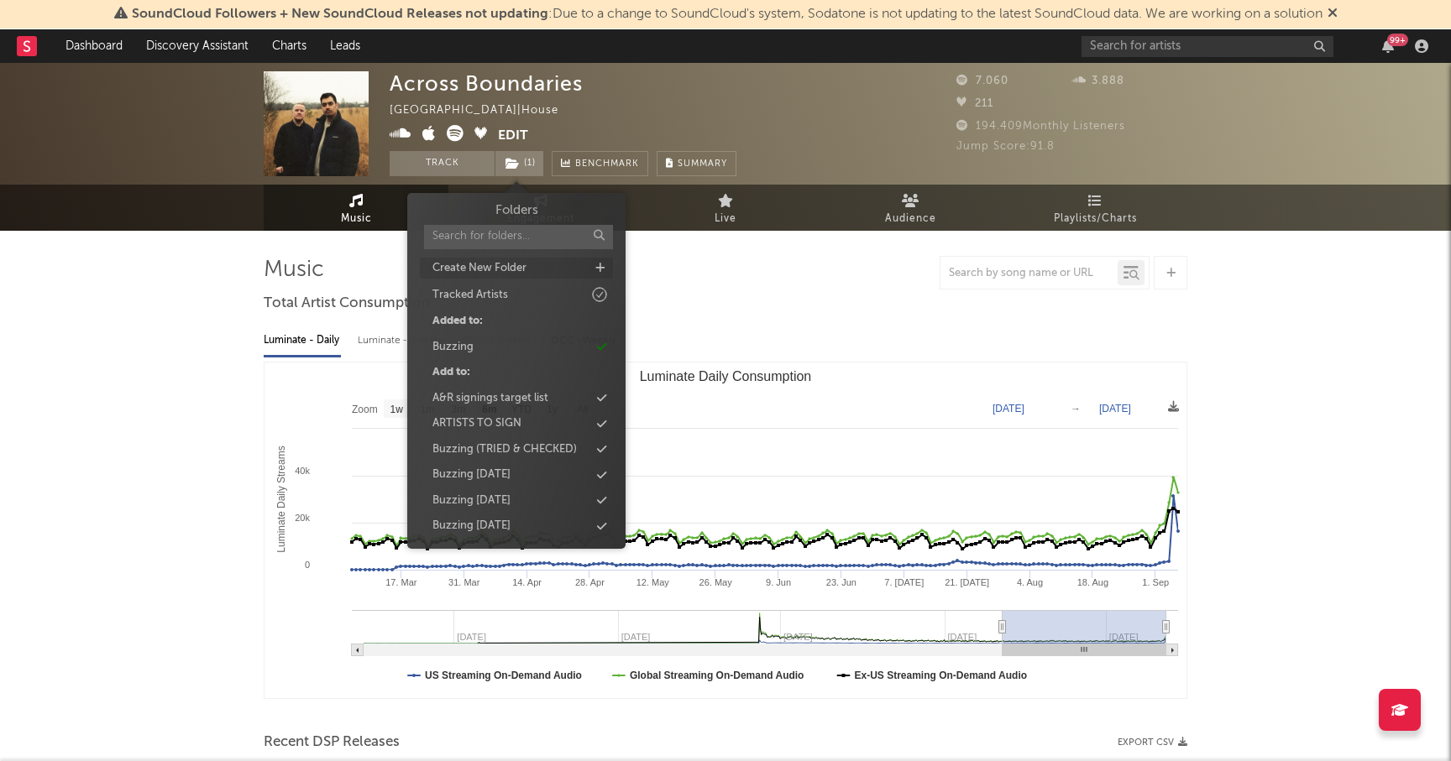
click at [600, 267] on icon at bounding box center [599, 268] width 9 height 11
type input "Buzzing Sept 25"
click at [526, 166] on span "( 1 )" at bounding box center [519, 163] width 50 height 25
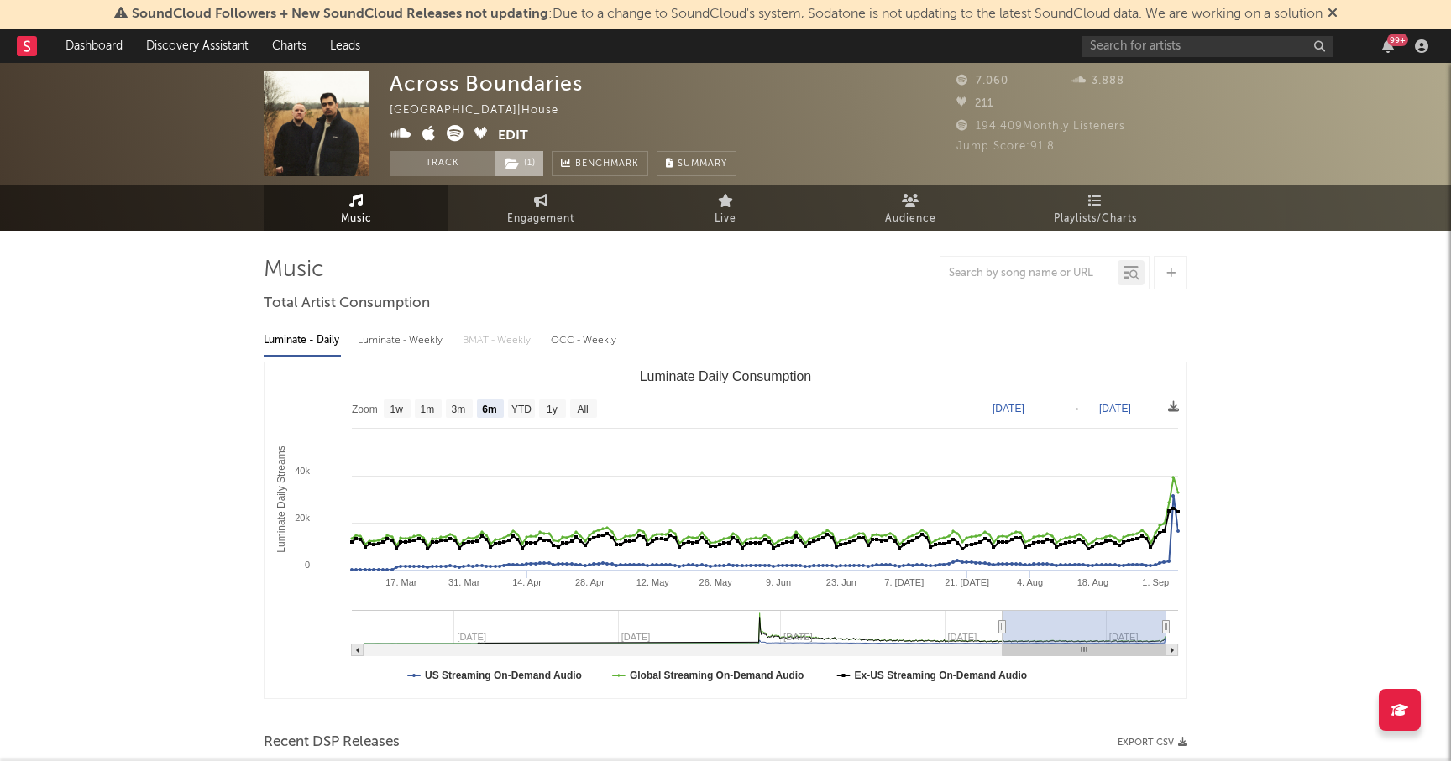
click at [526, 166] on span "( 1 )" at bounding box center [519, 163] width 50 height 25
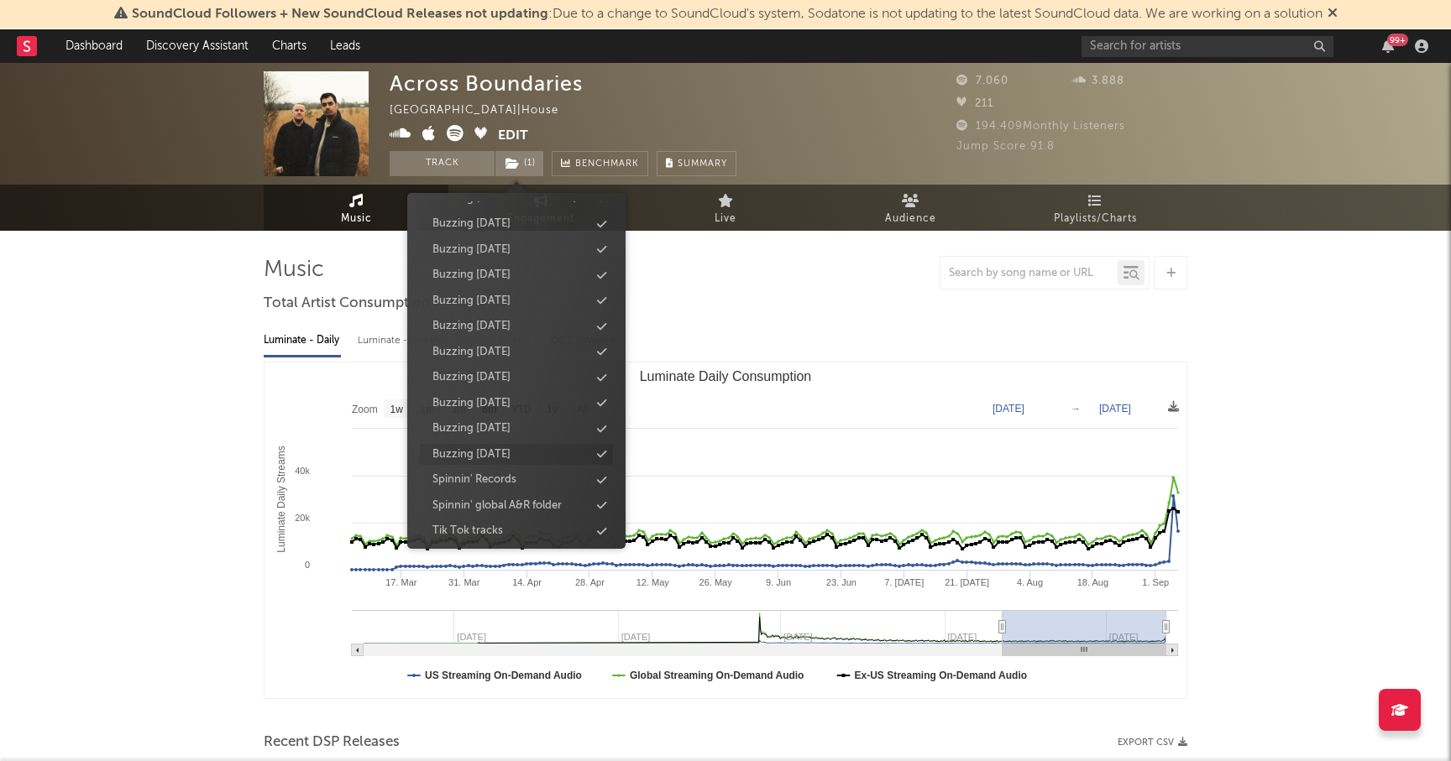
click at [476, 451] on div "Buzzing Sept 25" at bounding box center [471, 455] width 78 height 17
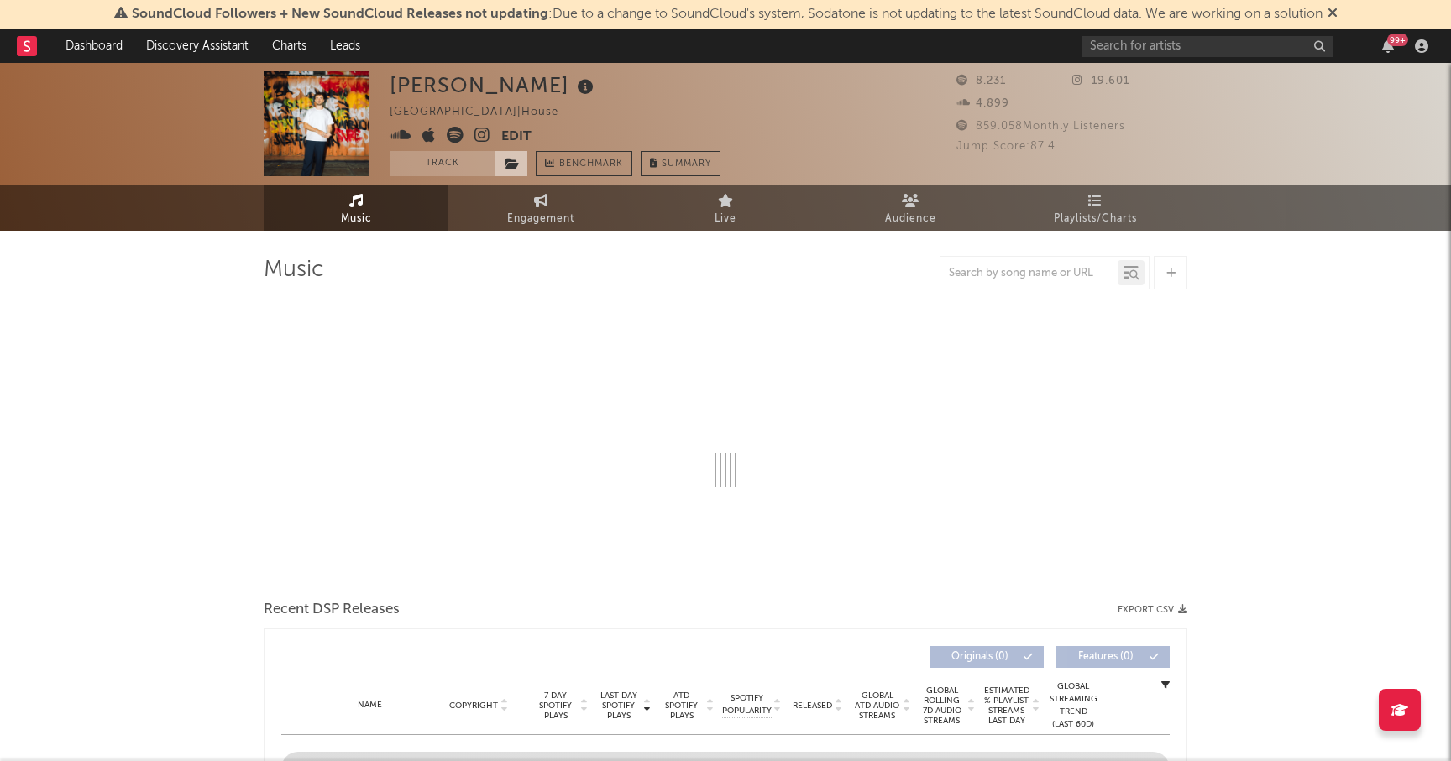
click at [511, 160] on icon at bounding box center [512, 164] width 14 height 12
select select "6m"
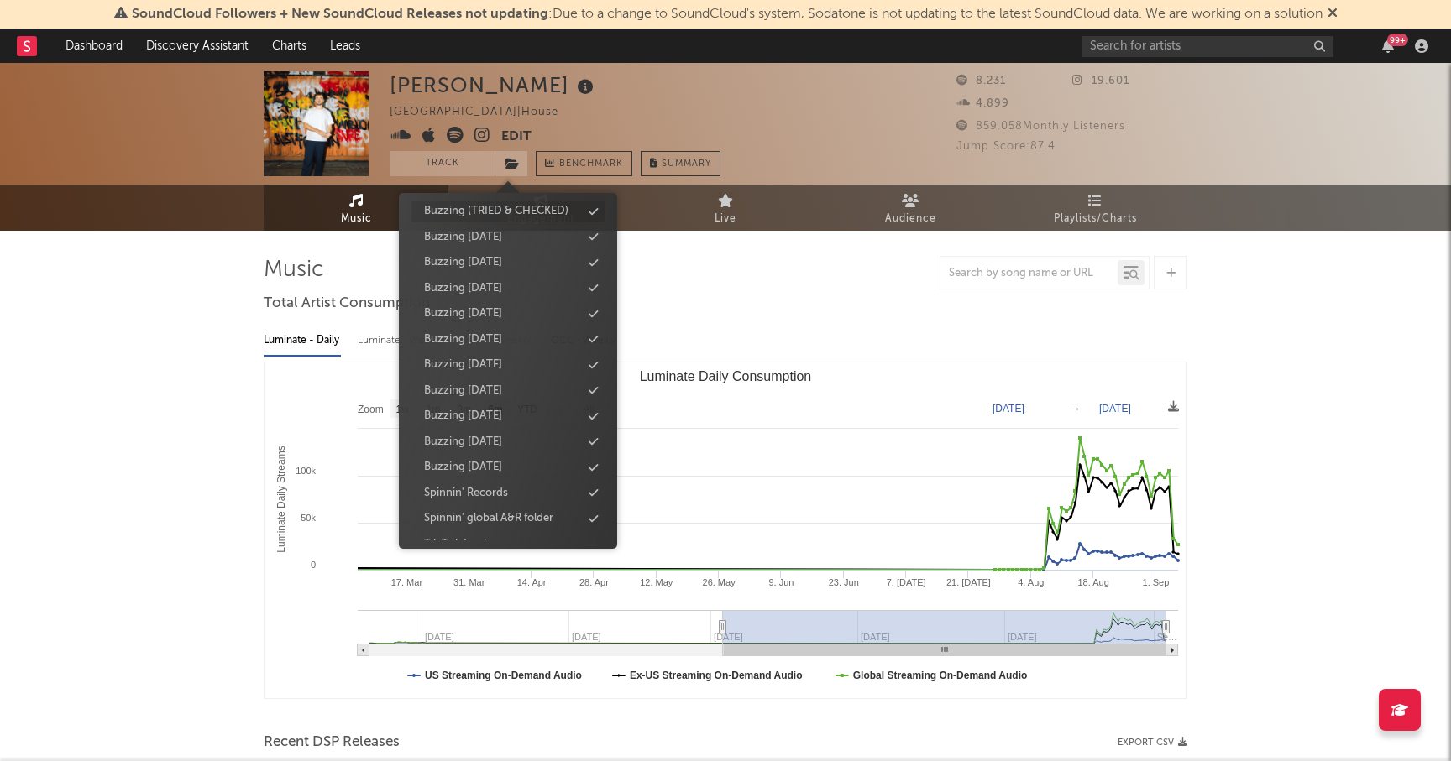
scroll to position [232, 0]
click at [476, 445] on div "Buzzing [DATE]" at bounding box center [463, 449] width 78 height 17
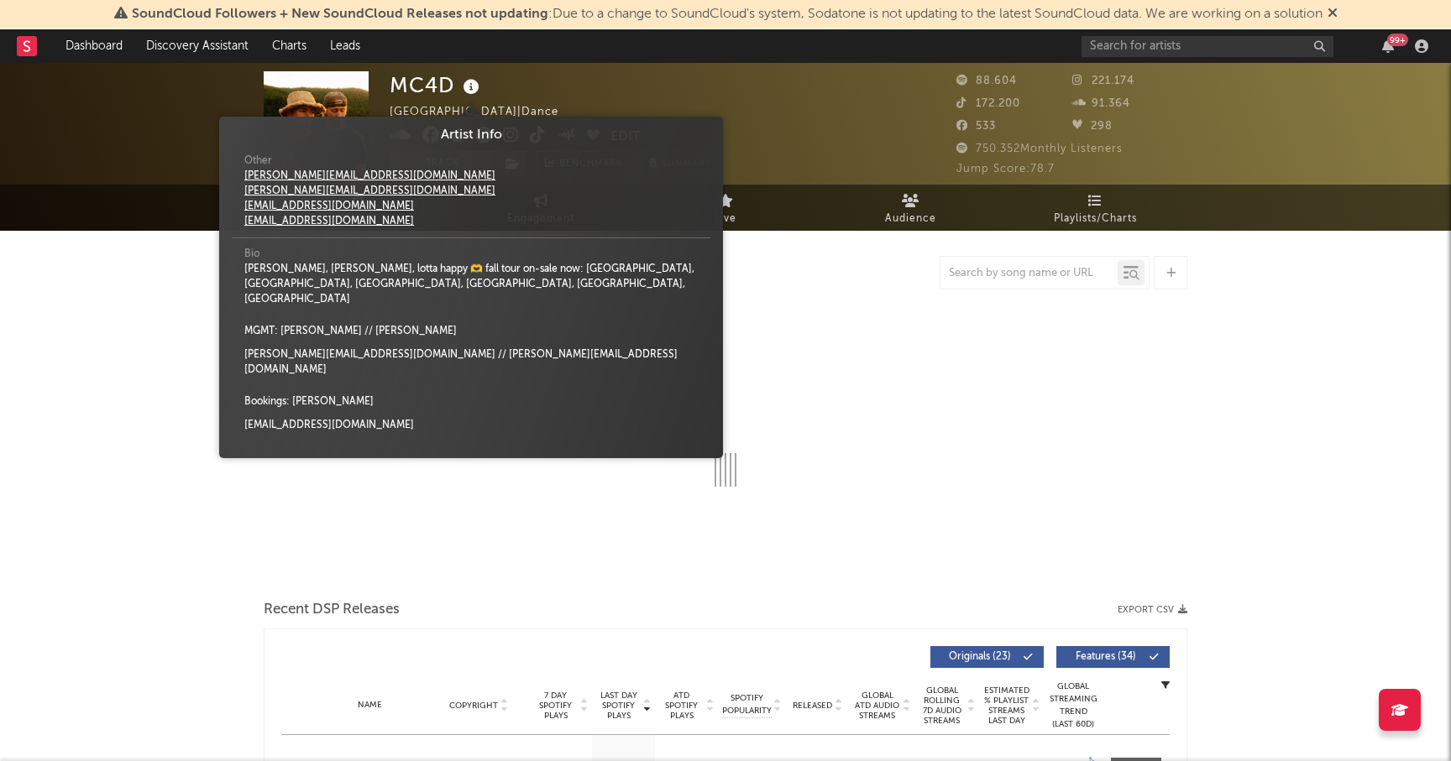
click at [472, 84] on icon at bounding box center [471, 88] width 24 height 24
select select "6m"
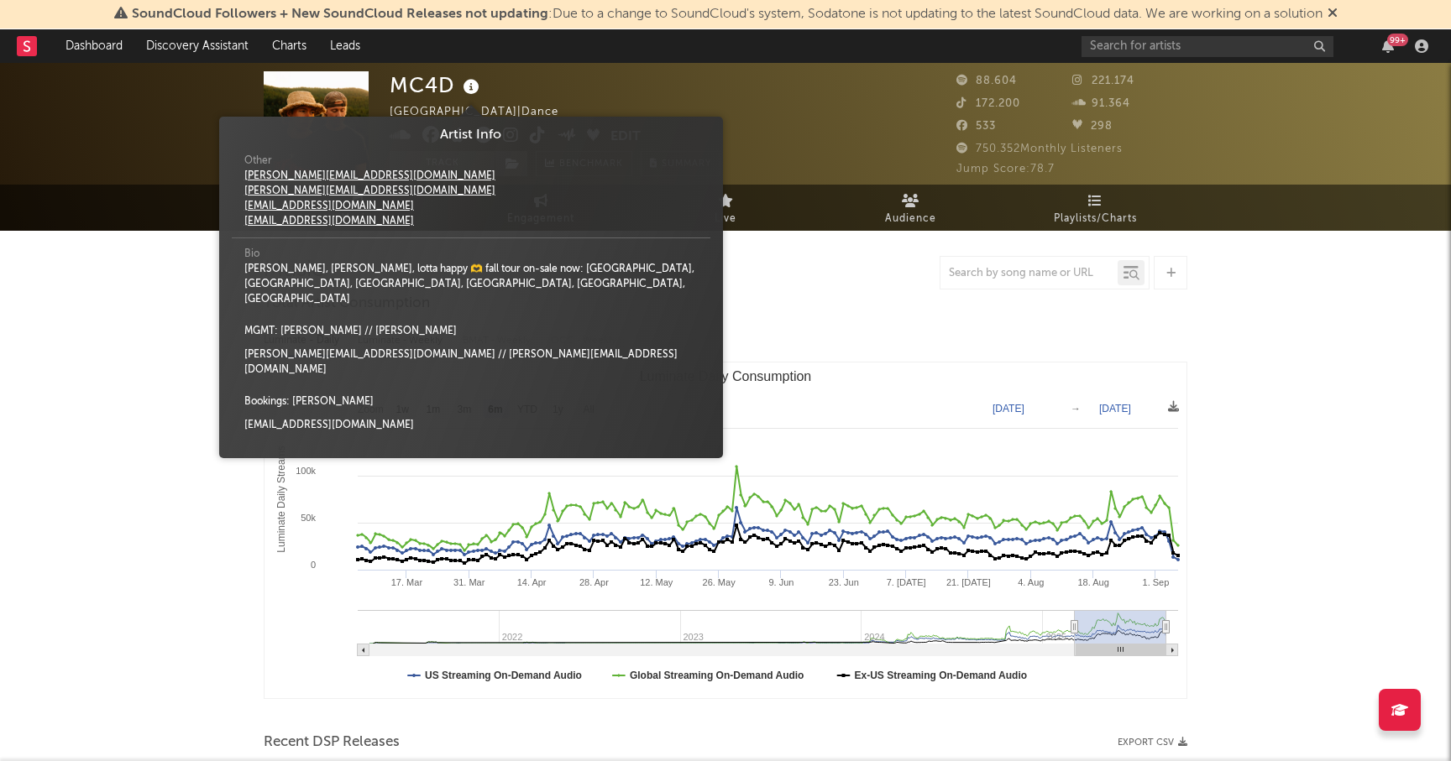
click at [127, 112] on div "MC4D United States | Dance Edit Track Benchmark Summary 88.604 221.174 172.200 …" at bounding box center [725, 124] width 1451 height 122
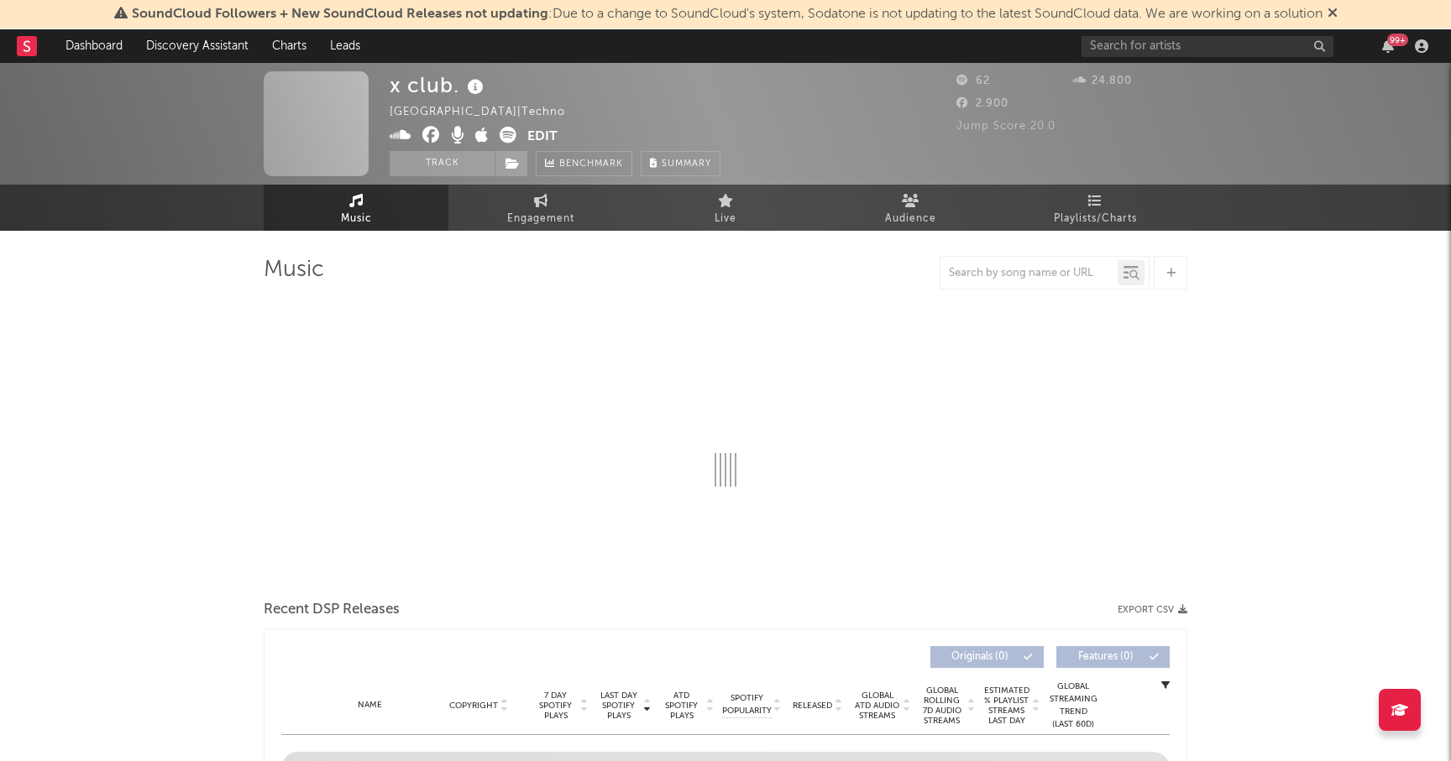
select select "1w"
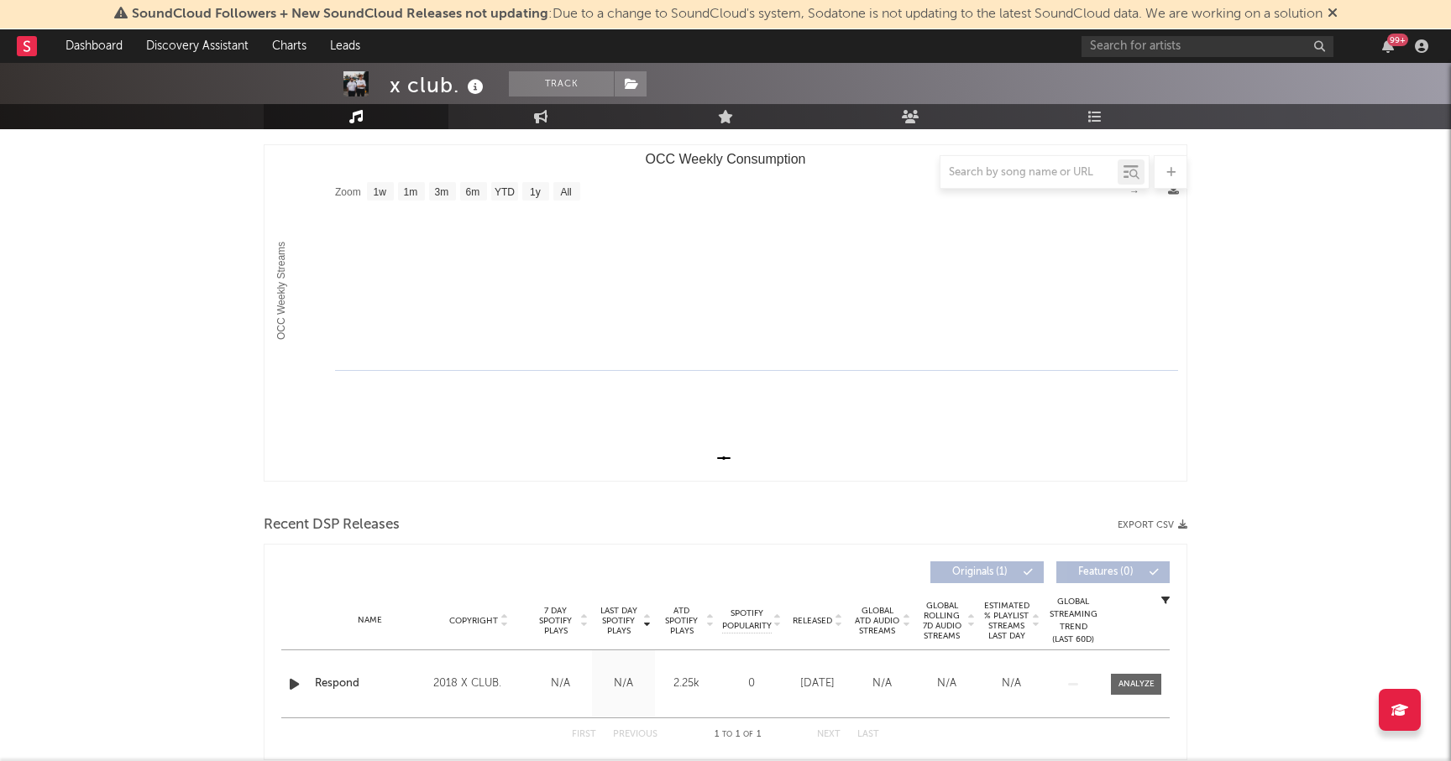
scroll to position [287, 0]
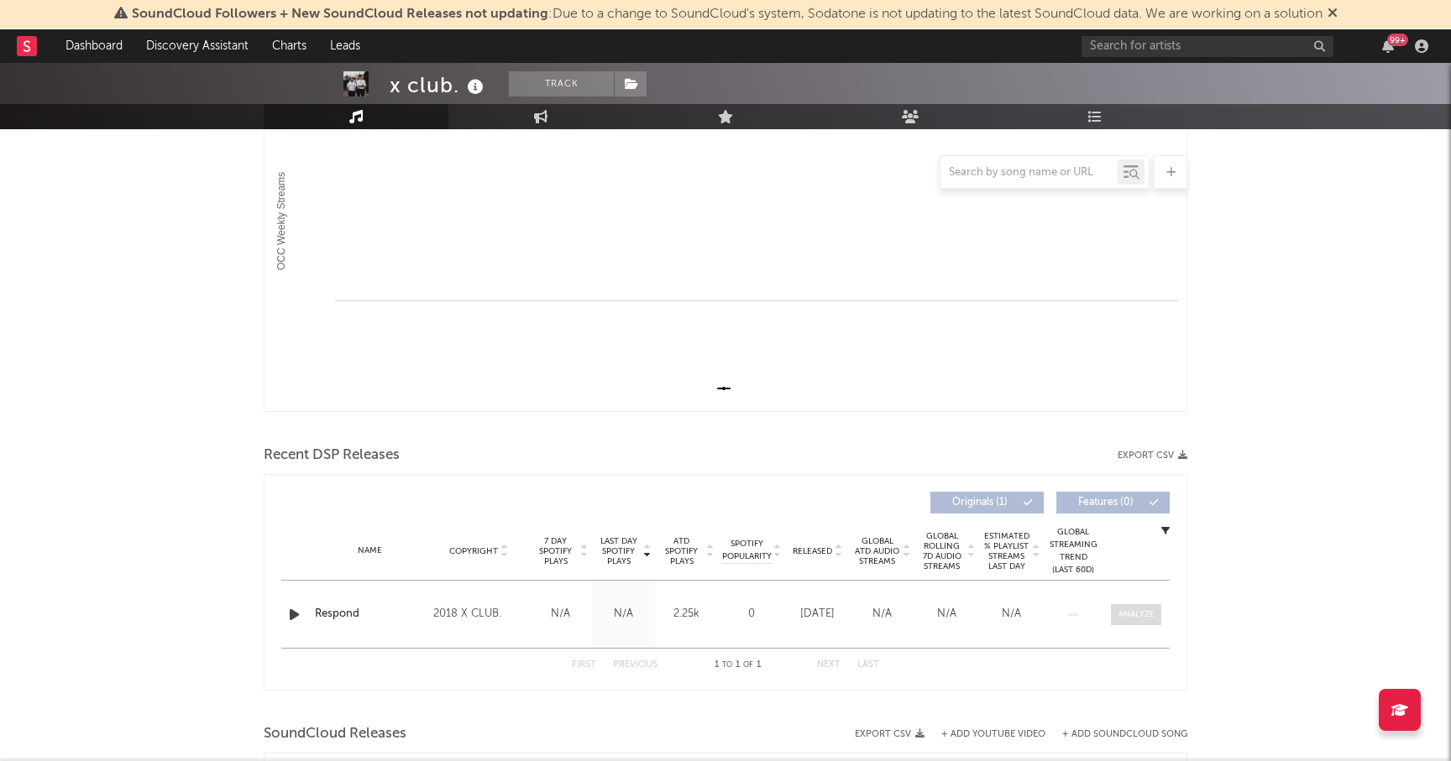
click at [1140, 609] on div at bounding box center [1136, 615] width 36 height 13
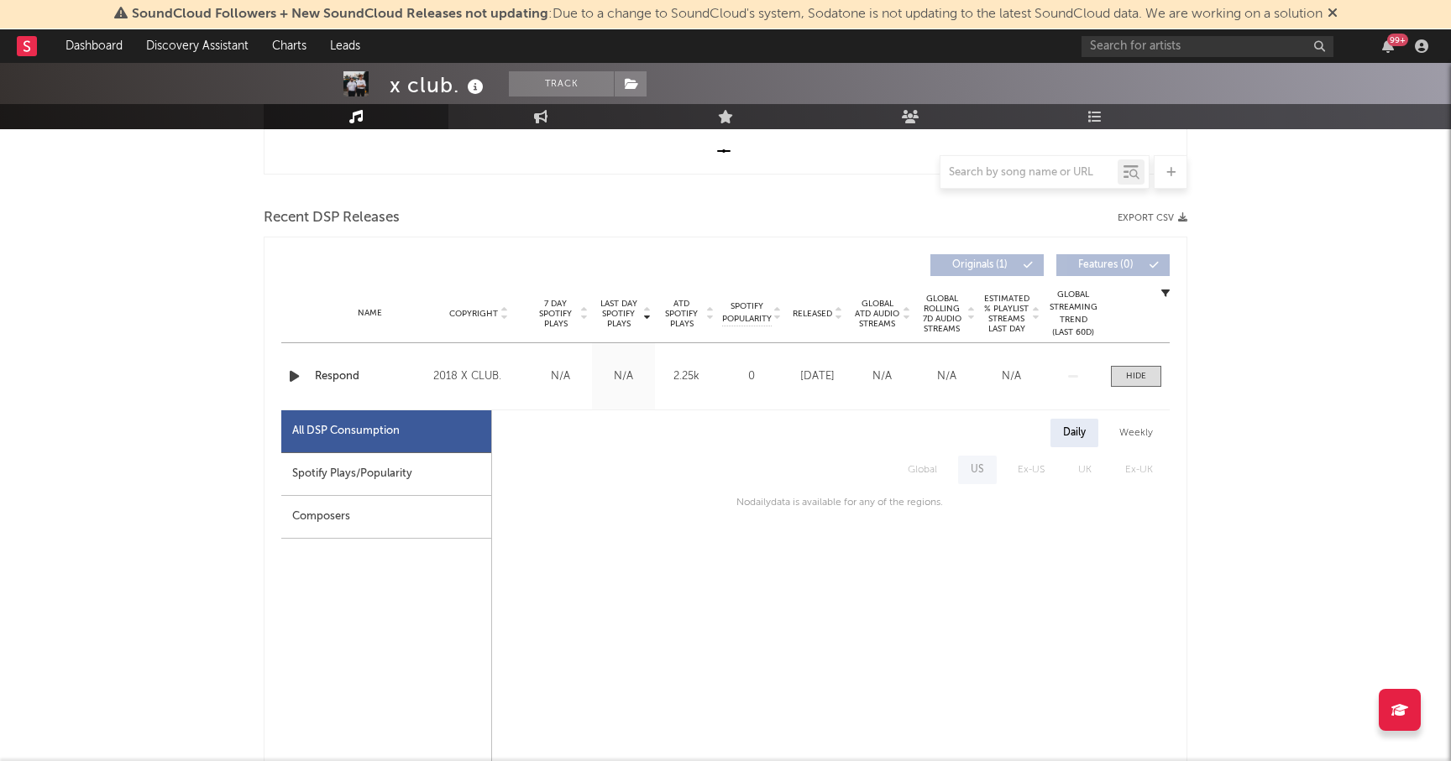
scroll to position [541, 0]
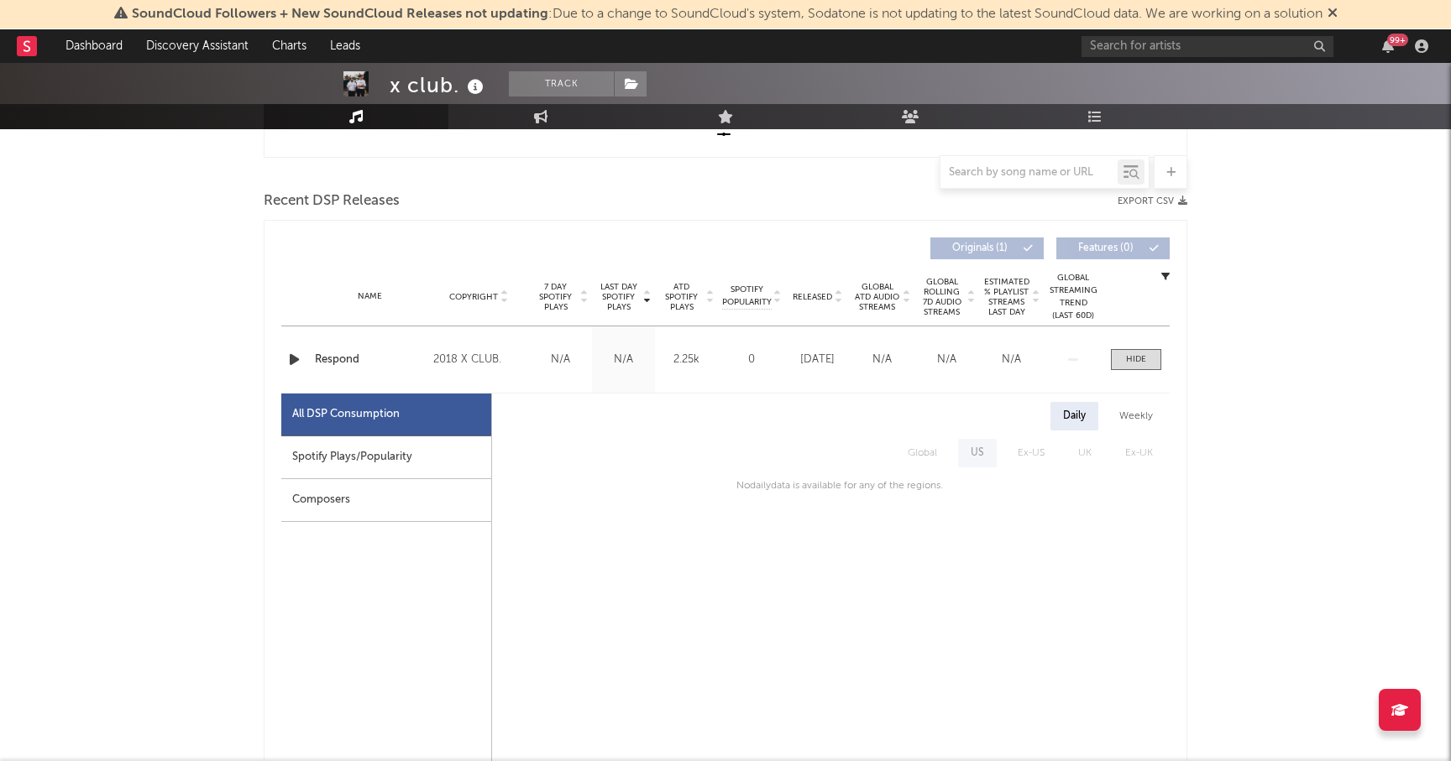
click at [411, 453] on div "Spotify Plays/Popularity" at bounding box center [386, 458] width 210 height 43
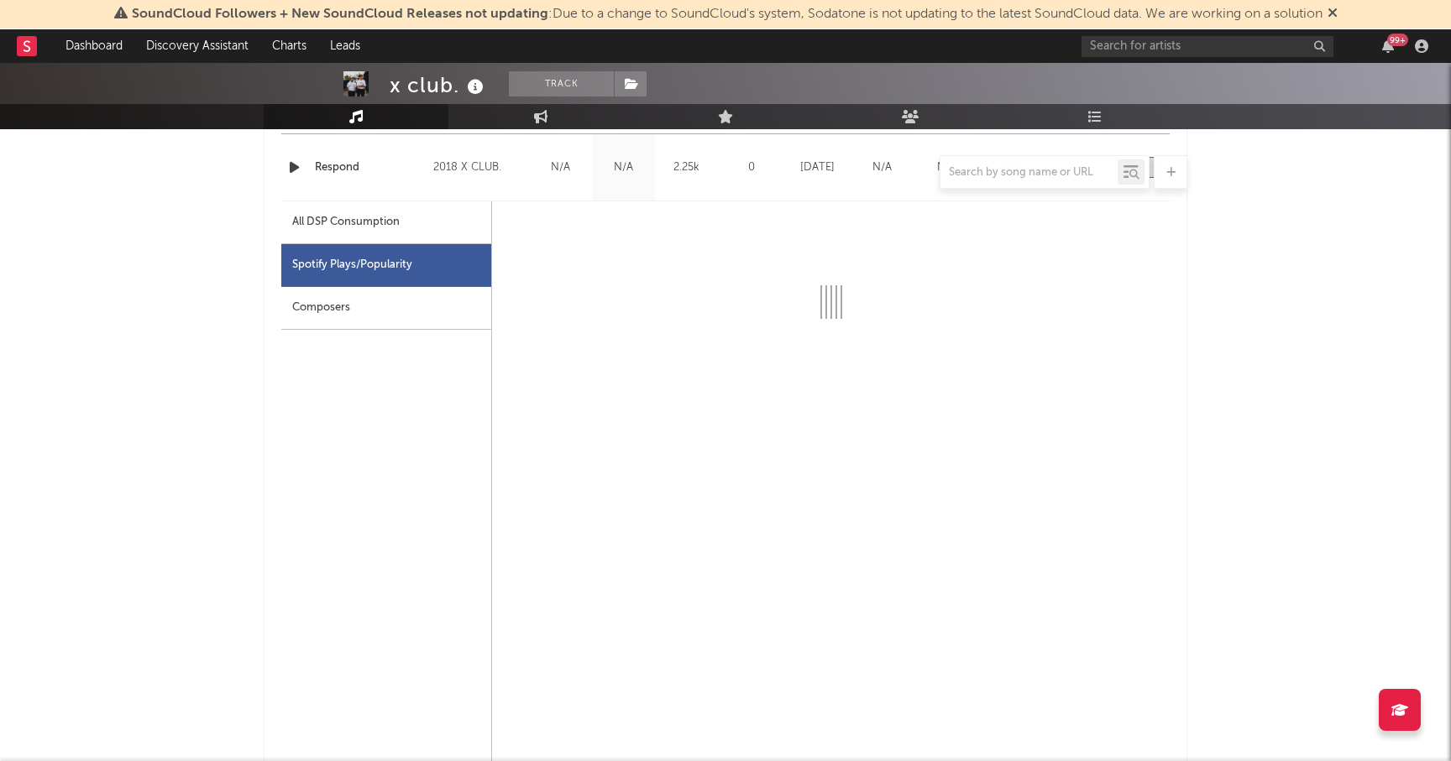
scroll to position [742, 0]
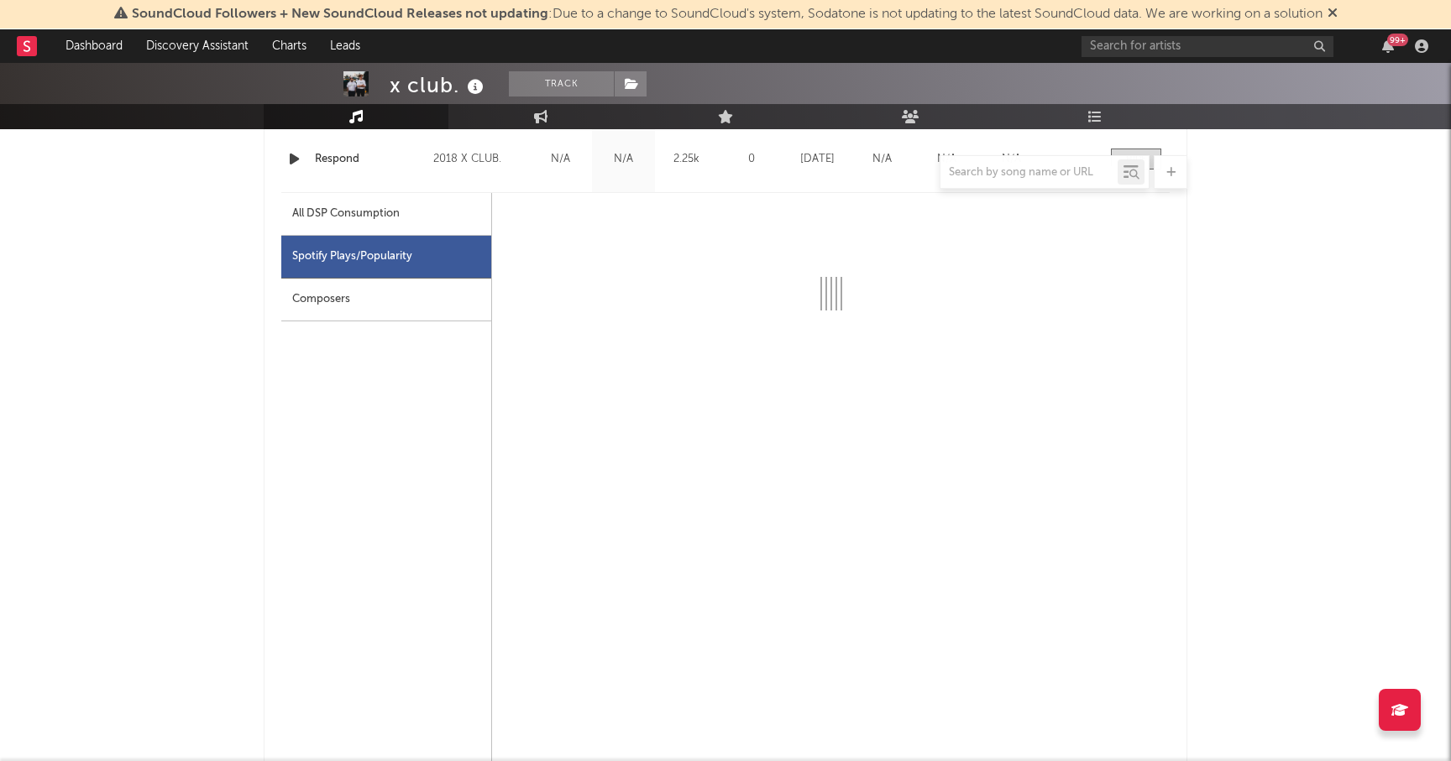
select select "6m"
select select "1w"
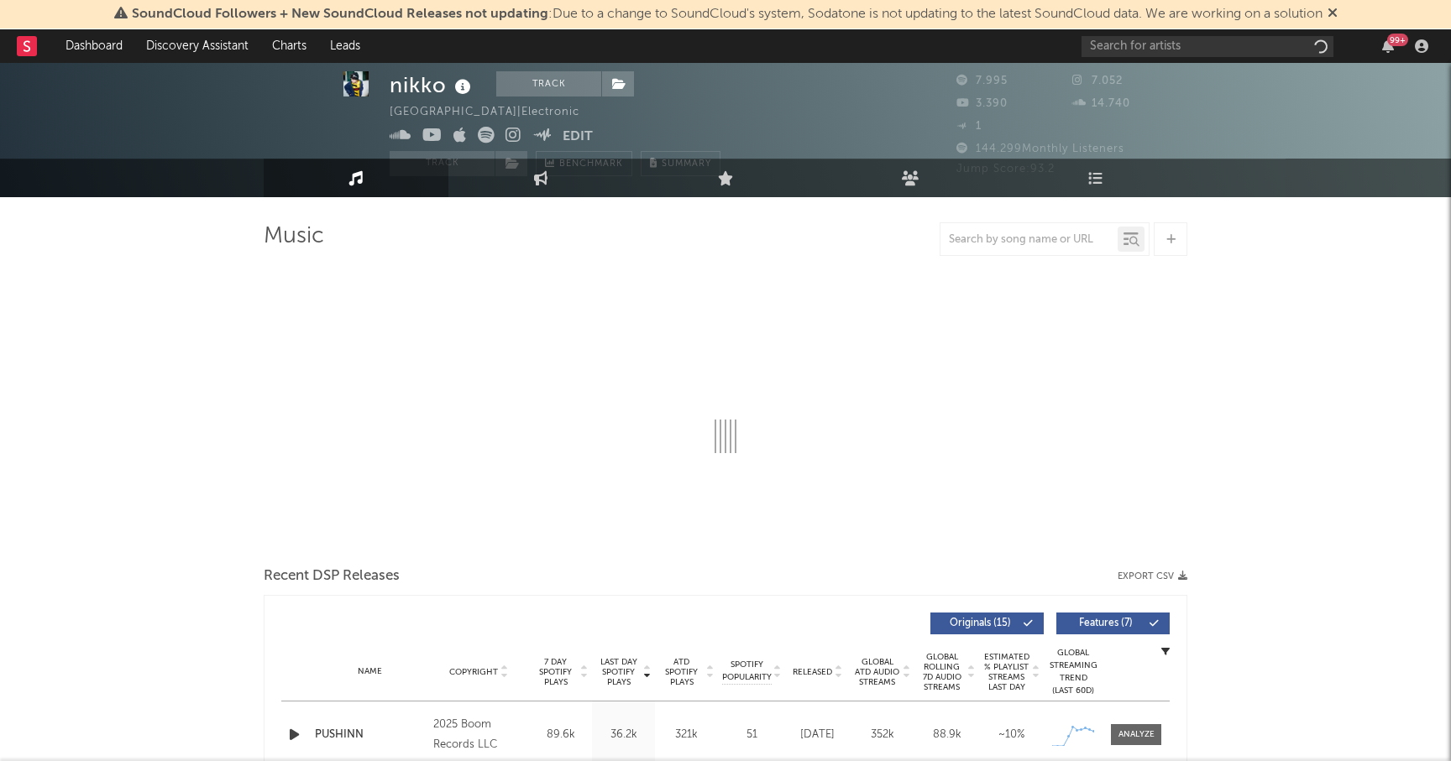
select select "6m"
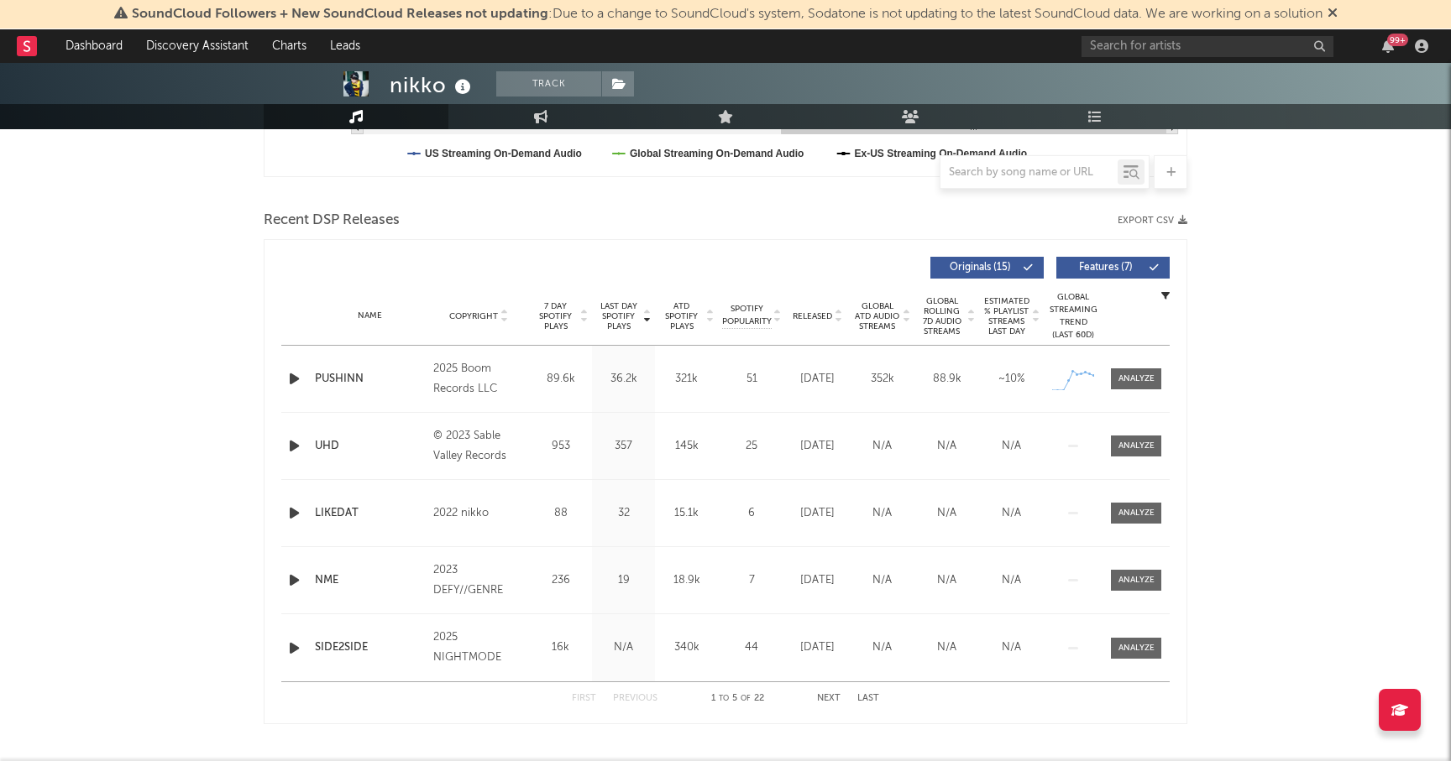
scroll to position [531, 0]
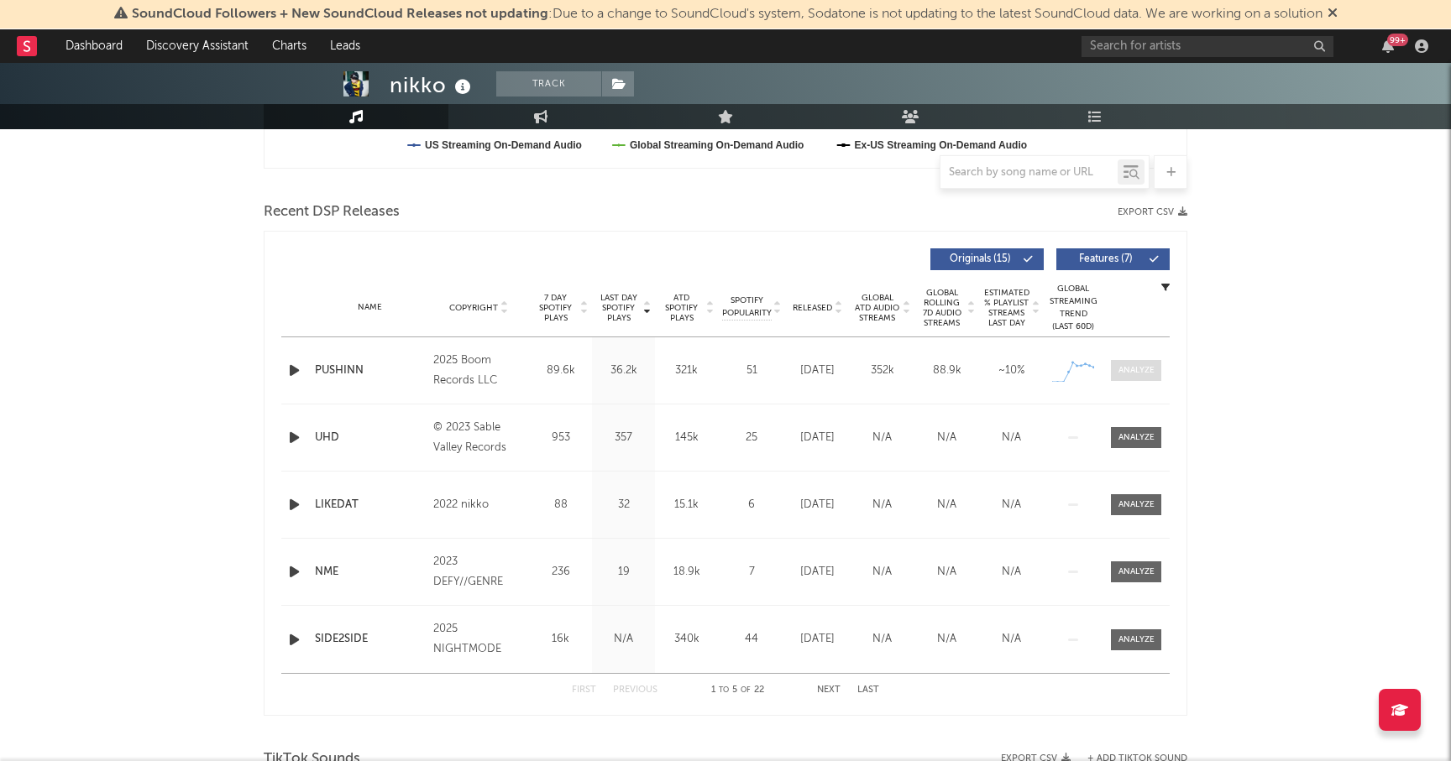
click at [1138, 372] on div at bounding box center [1136, 370] width 36 height 13
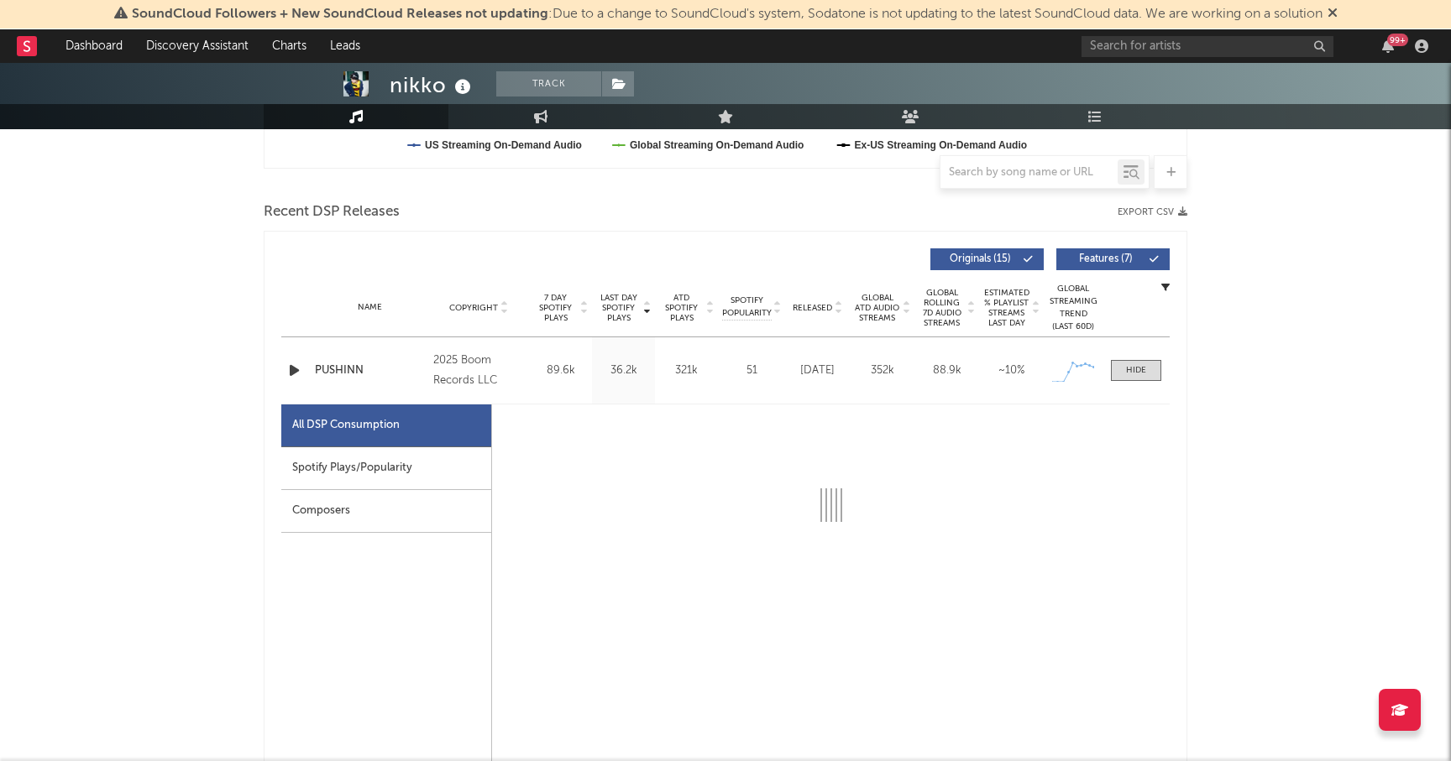
click at [340, 477] on div "Spotify Plays/Popularity" at bounding box center [386, 468] width 210 height 43
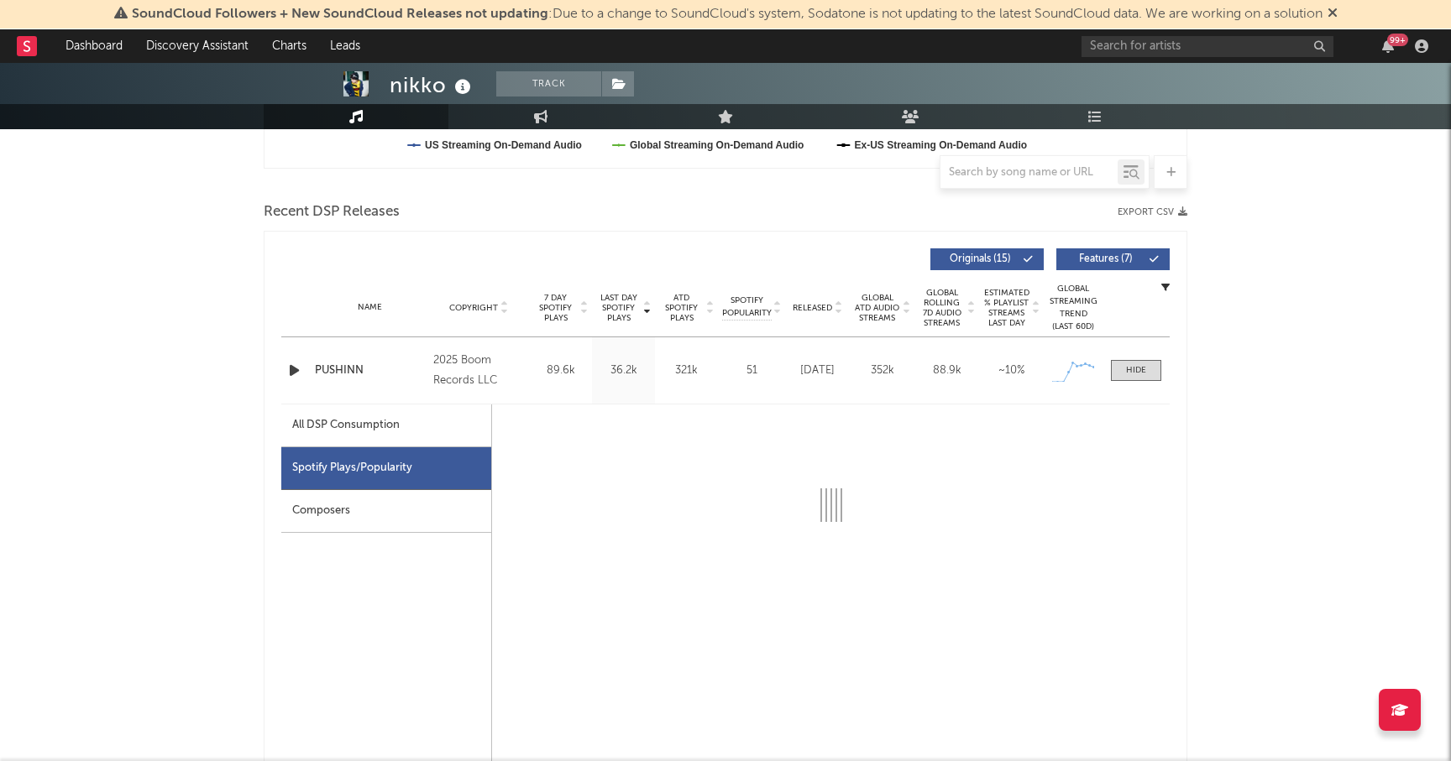
select select "1w"
